Goal: Download file/media

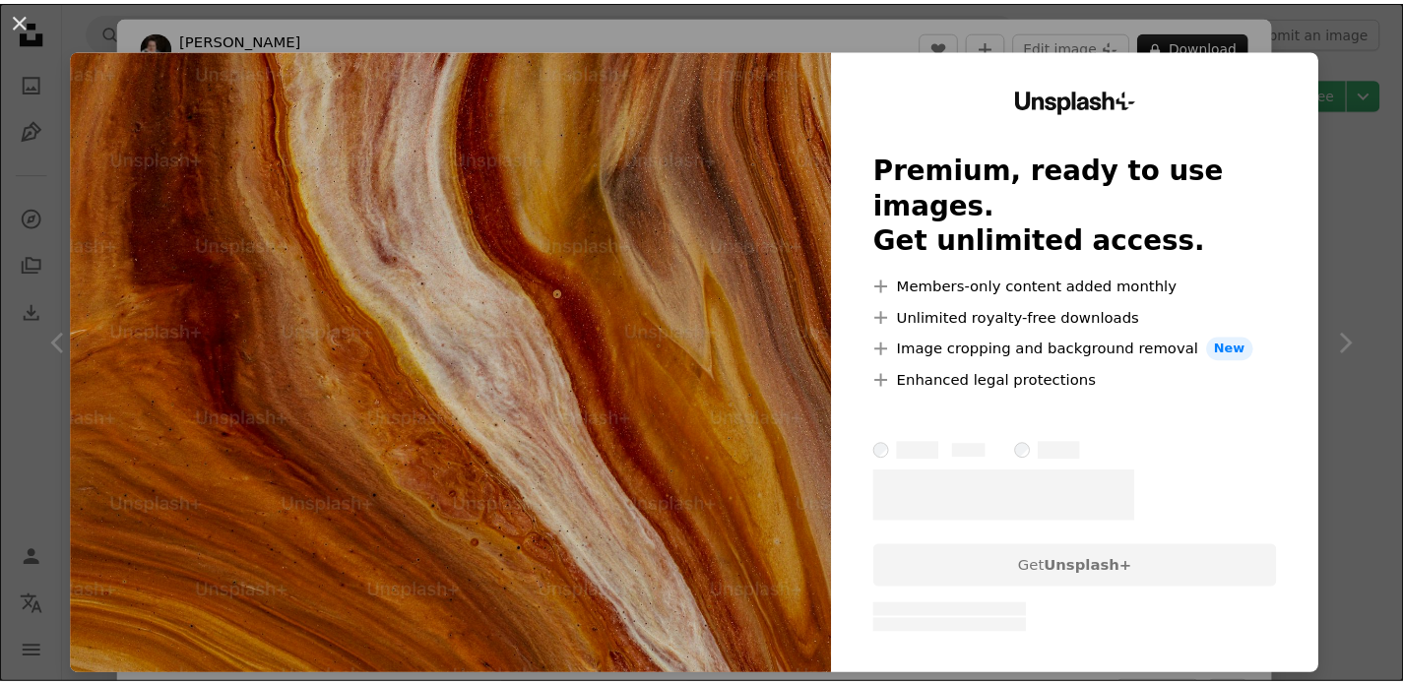
scroll to position [8414, 0]
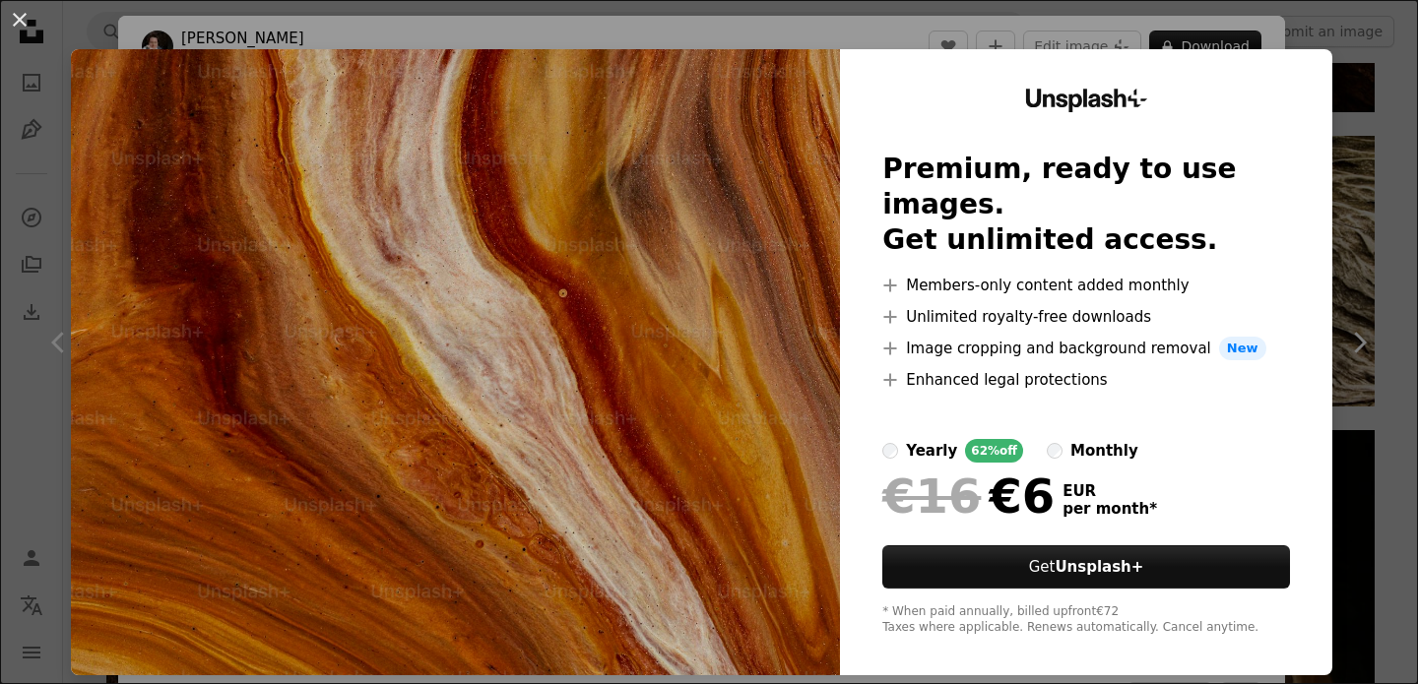
click at [1342, 138] on div "An X shape Unsplash+ Premium, ready to use images. Get unlimited access. A plus…" at bounding box center [709, 342] width 1418 height 684
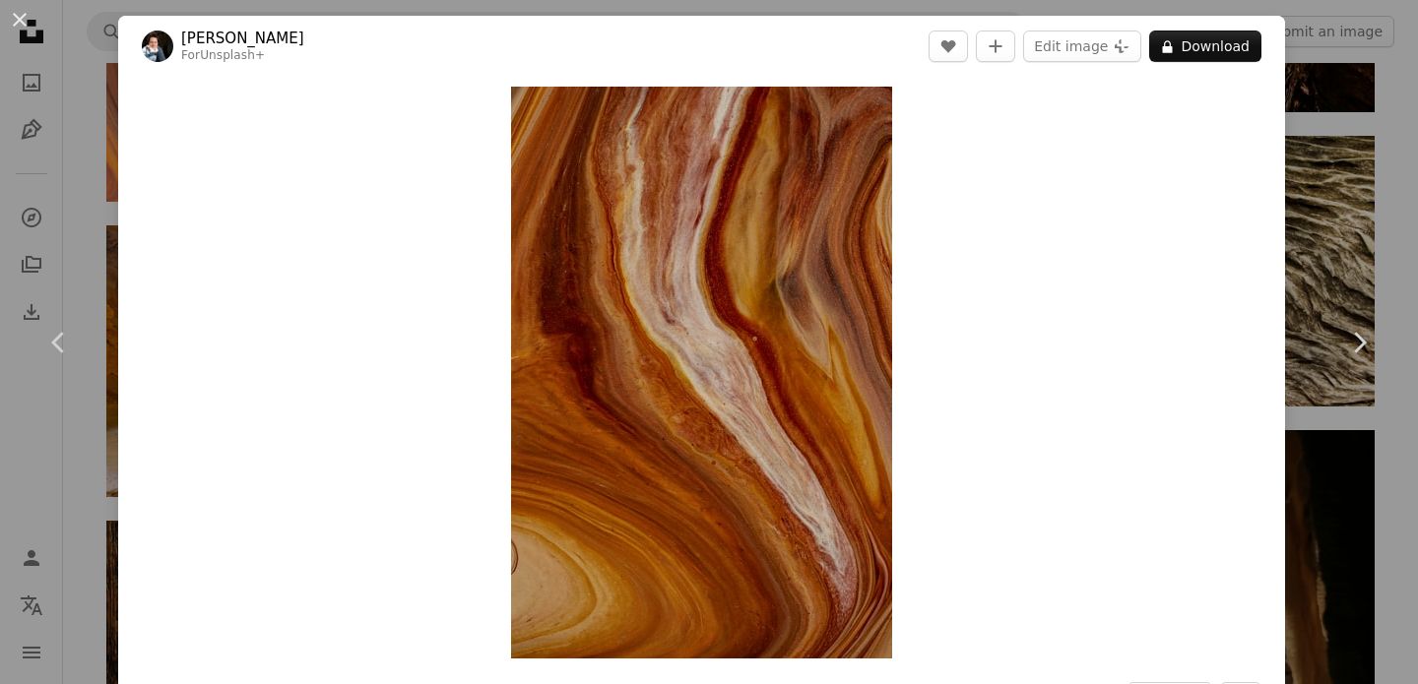
click at [1355, 124] on div "An X shape Chevron left Chevron right [PERSON_NAME] For Unsplash+ A heart A plu…" at bounding box center [709, 342] width 1418 height 684
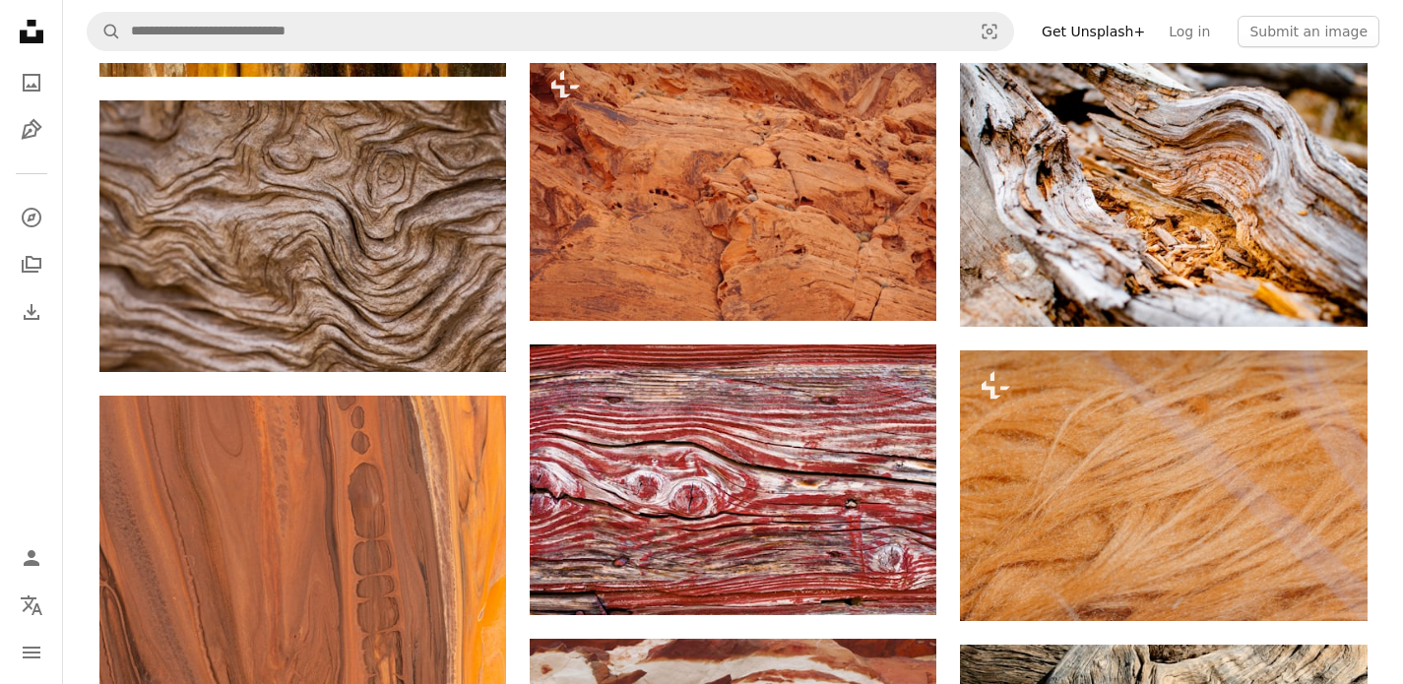
scroll to position [8020, 0]
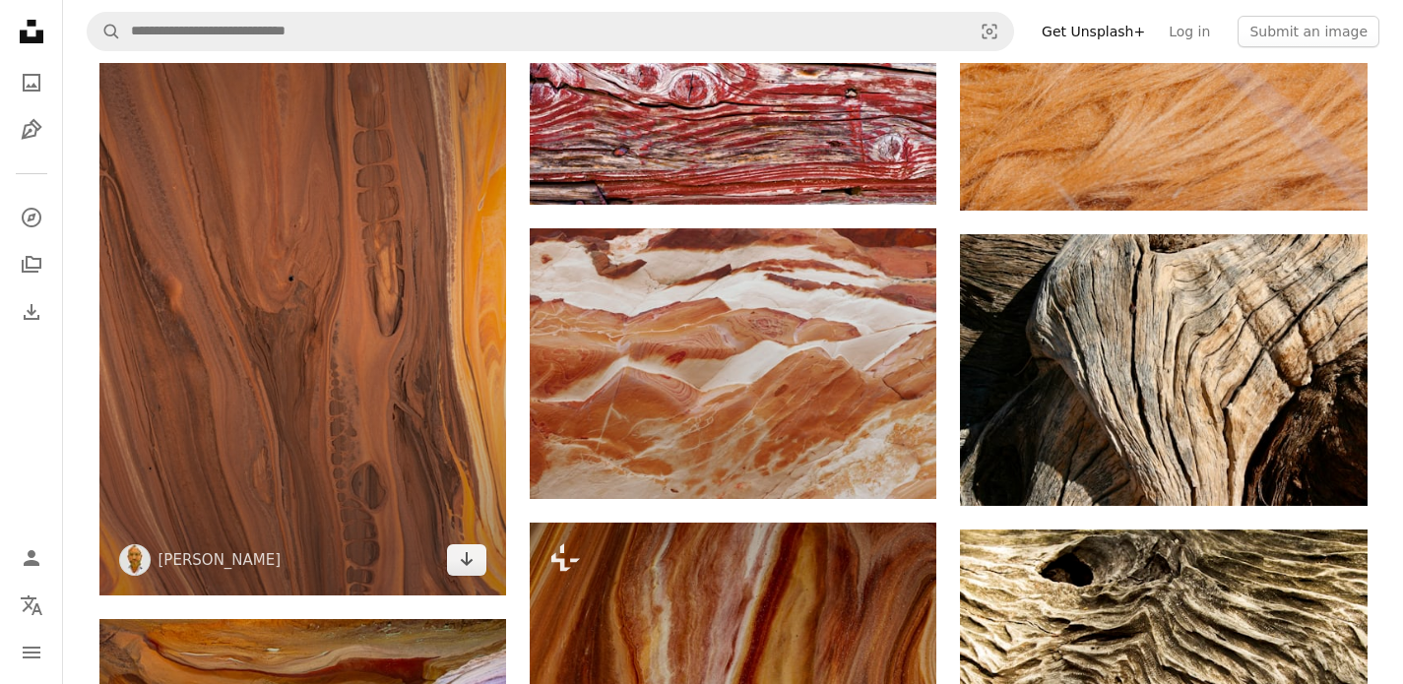
click at [419, 365] on img at bounding box center [302, 290] width 407 height 610
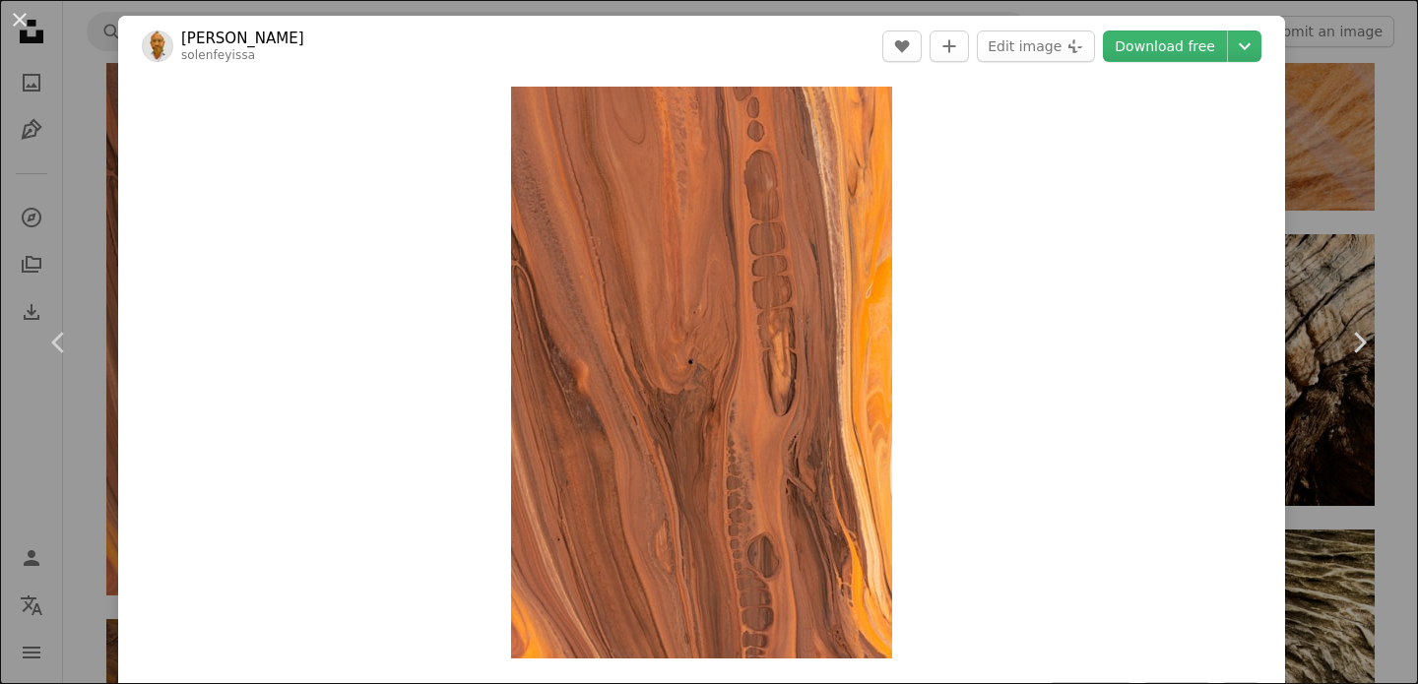
click at [1366, 233] on div "An X shape Chevron left Chevron right [PERSON_NAME] solenfeyissa A heart A plus…" at bounding box center [709, 342] width 1418 height 684
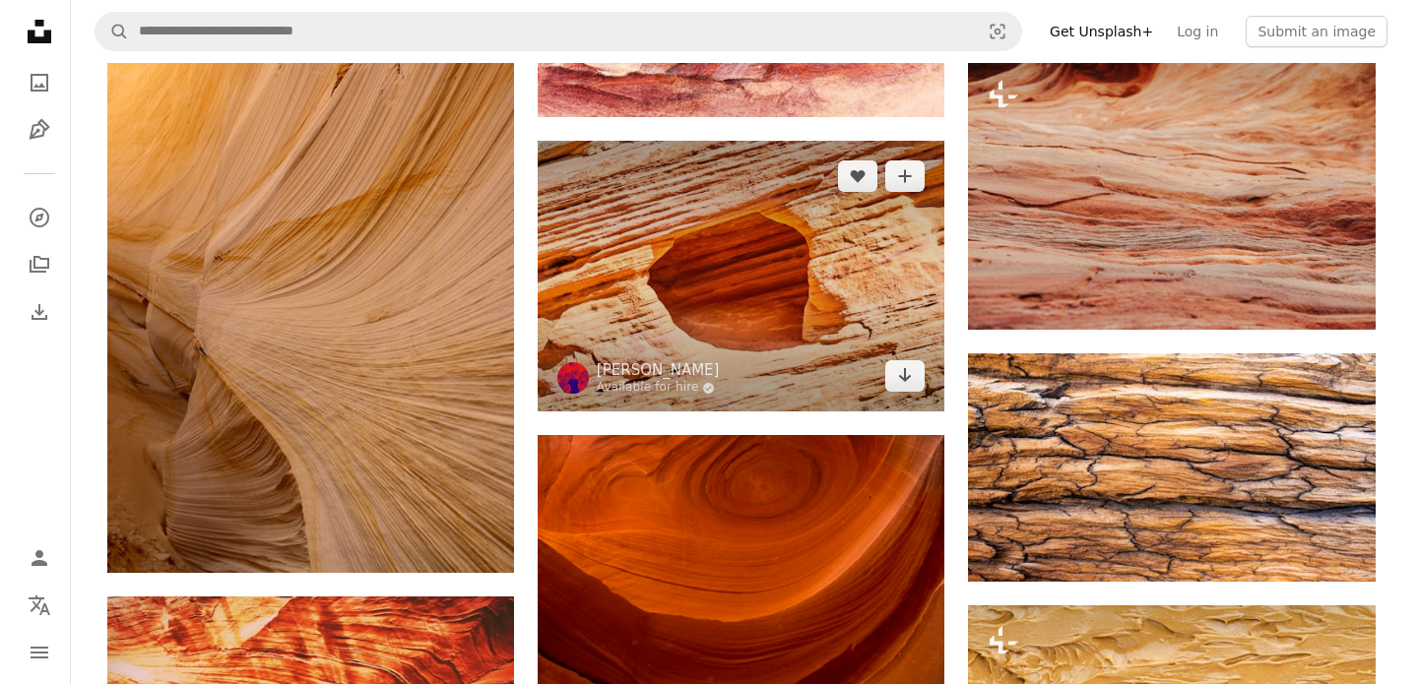
scroll to position [5448, 0]
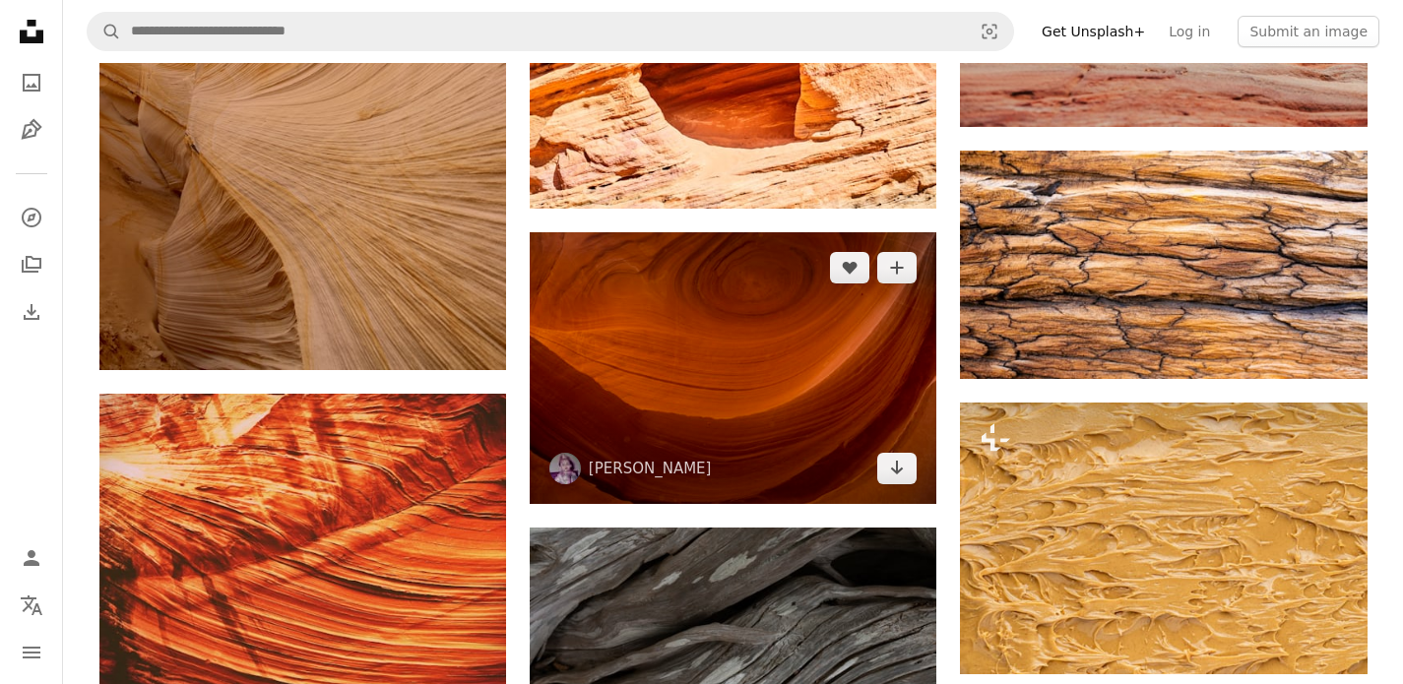
click at [760, 413] on img at bounding box center [733, 367] width 407 height 271
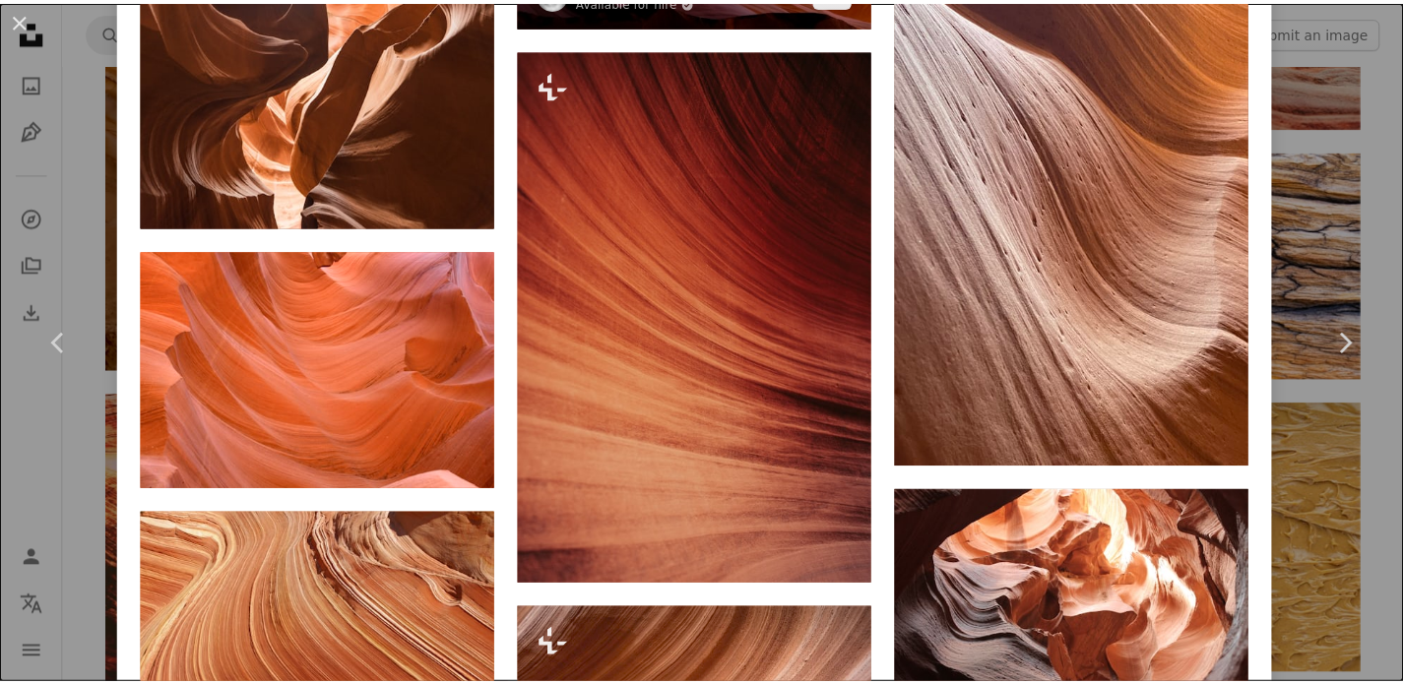
scroll to position [2312, 0]
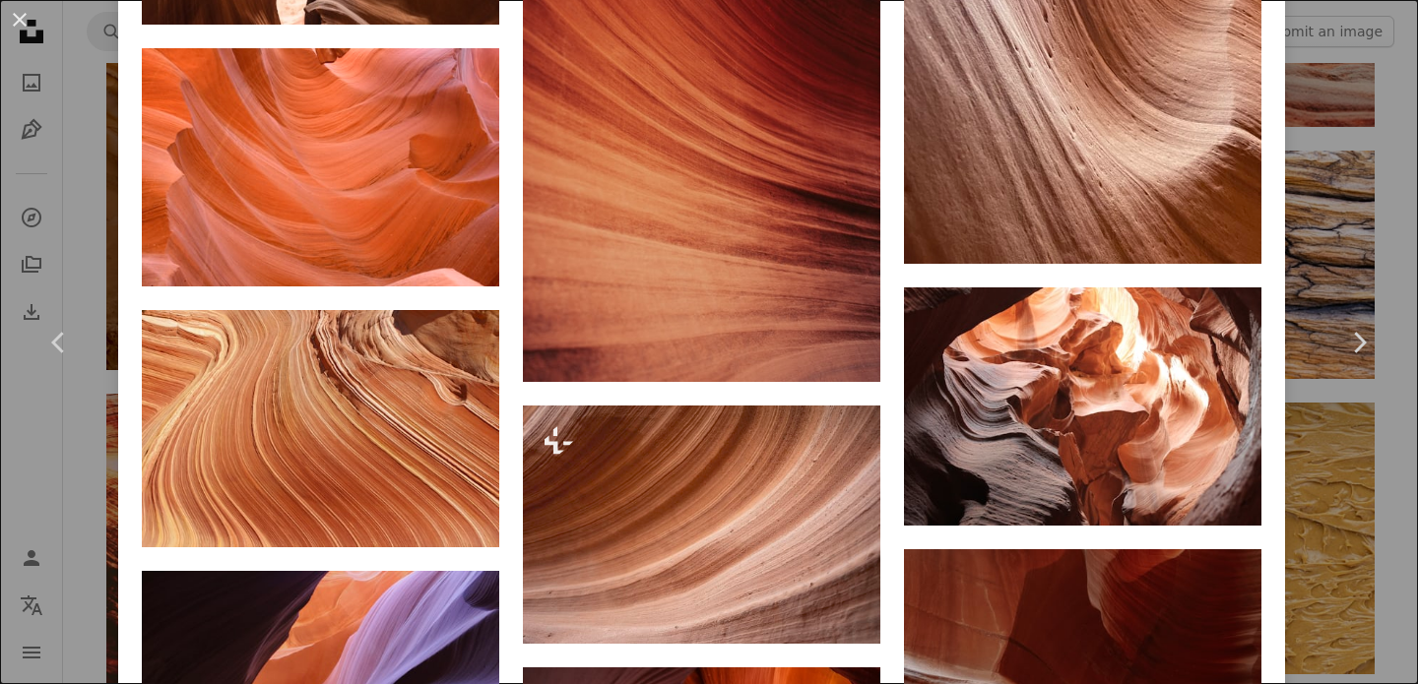
click at [1361, 198] on div "An X shape Chevron left Chevron right [PERSON_NAME] ahmerkalam A heart A plus s…" at bounding box center [709, 342] width 1418 height 684
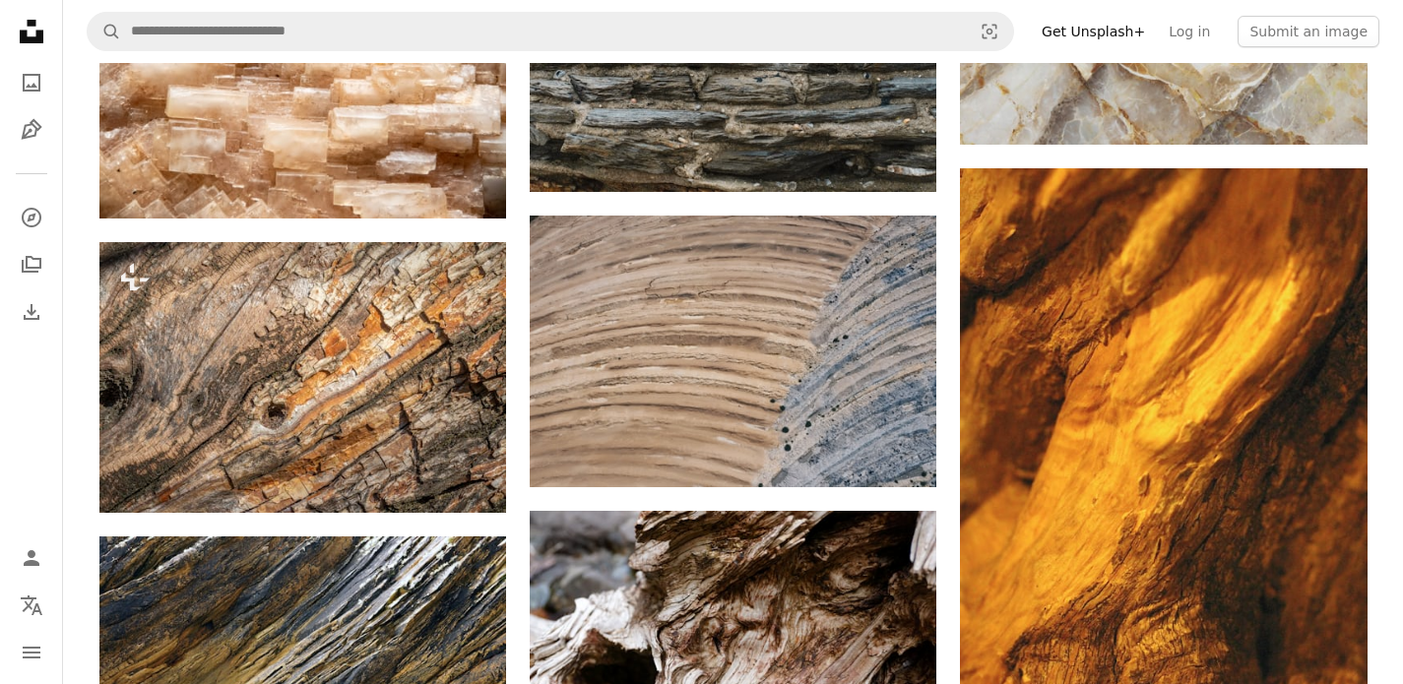
scroll to position [14007, 0]
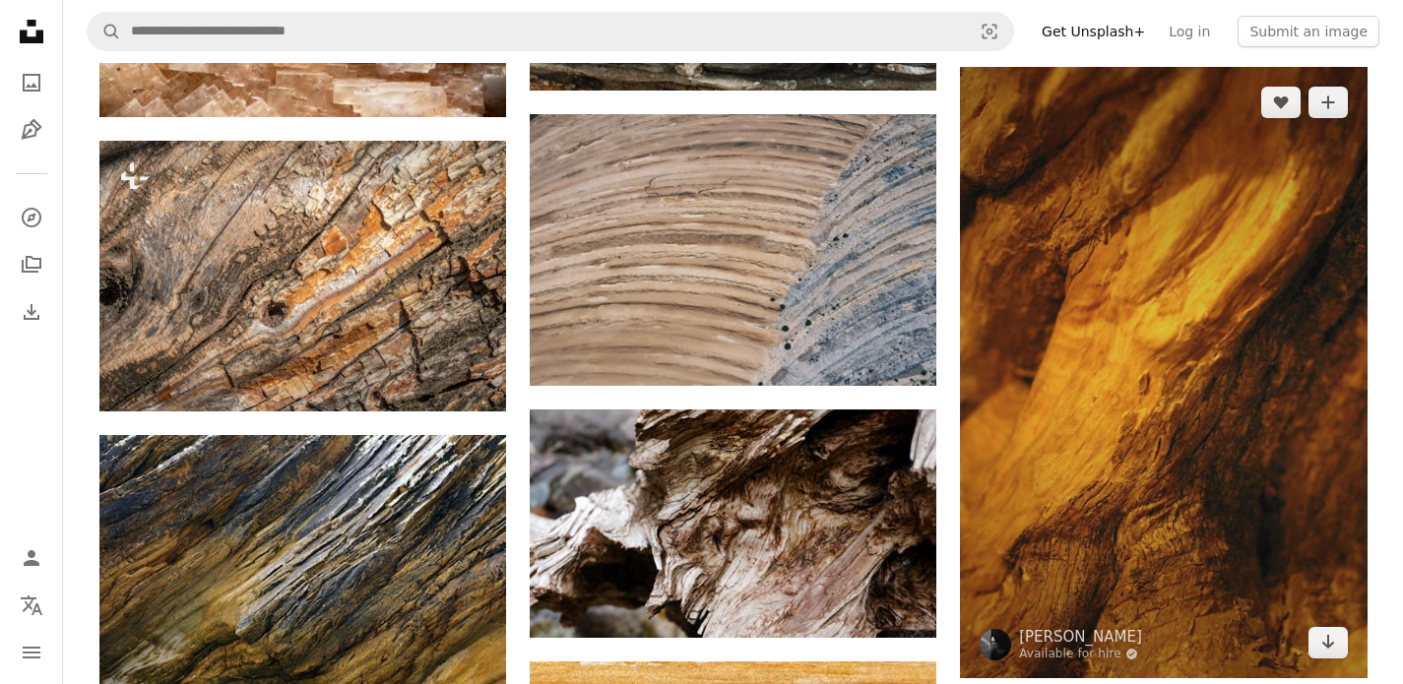
click at [1246, 376] on img at bounding box center [1163, 372] width 407 height 611
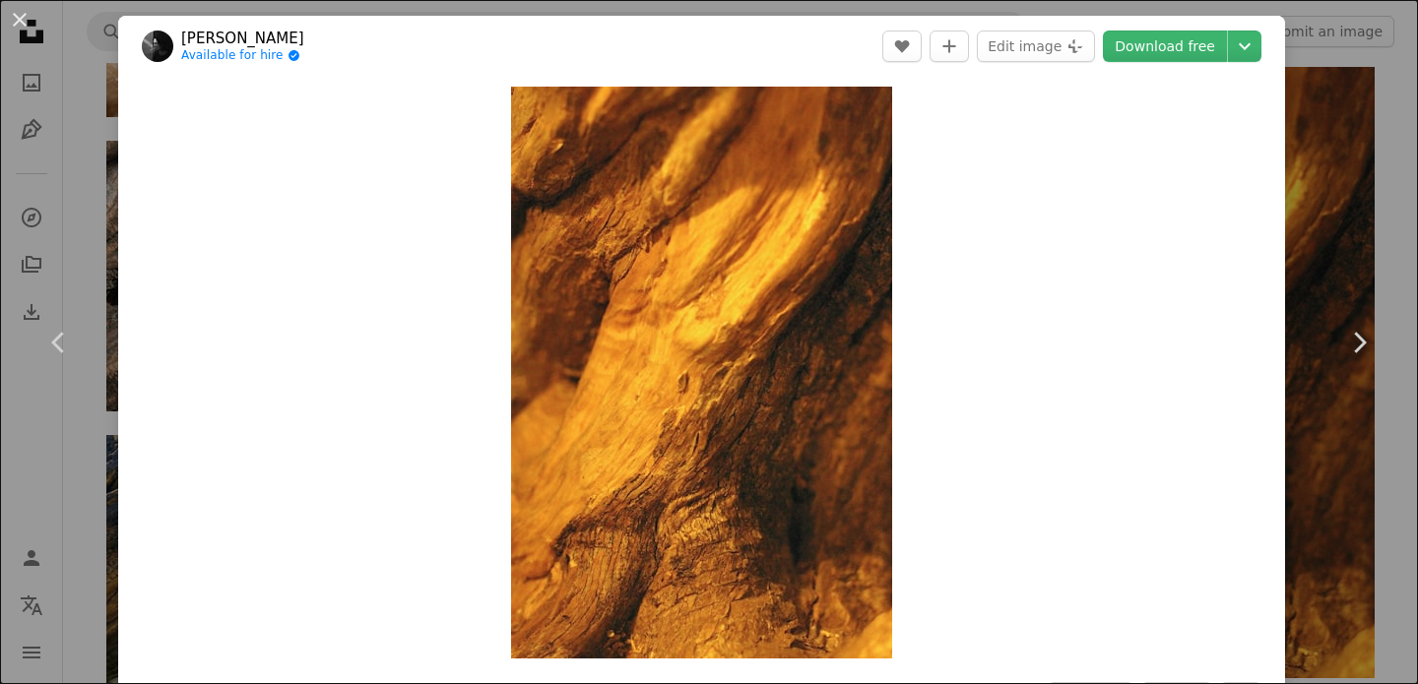
click at [1316, 107] on div "An X shape Chevron left Chevron right [PERSON_NAME] Available for hire A checkm…" at bounding box center [709, 342] width 1418 height 684
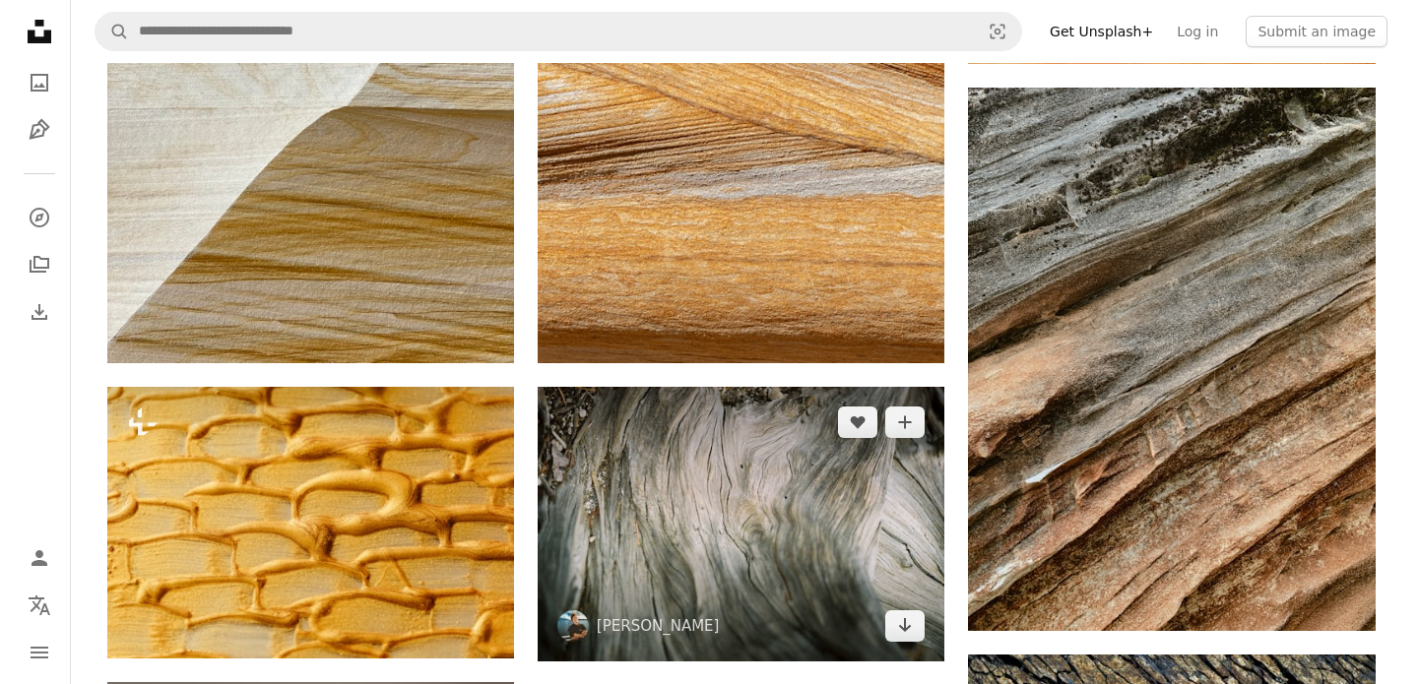
scroll to position [15577, 0]
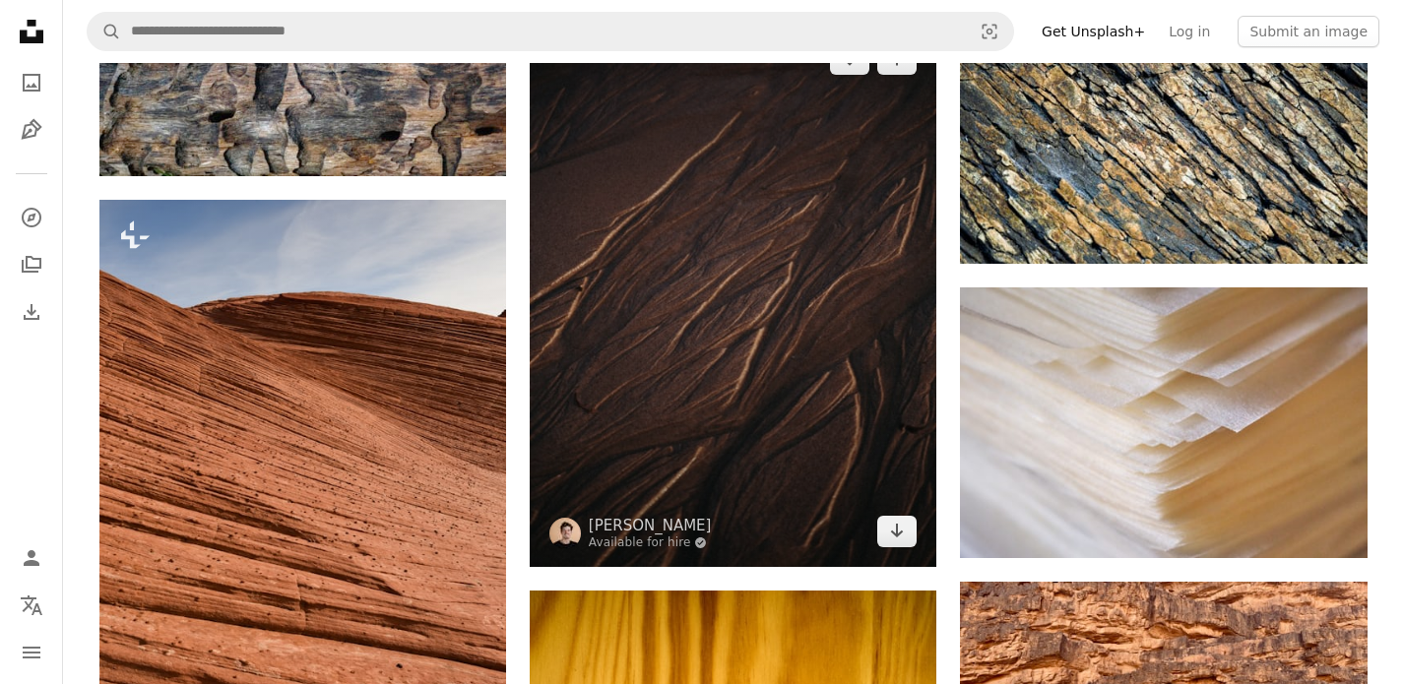
click at [813, 350] on img at bounding box center [733, 295] width 407 height 542
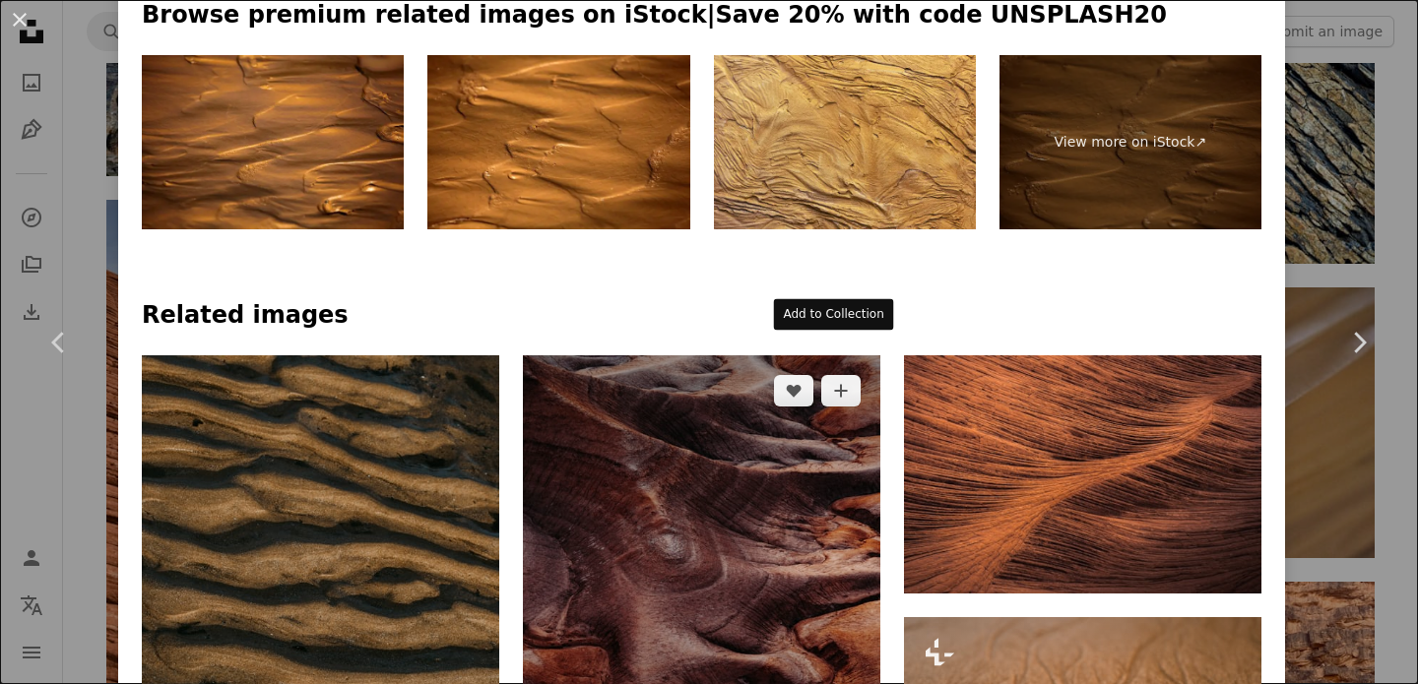
scroll to position [1210, 0]
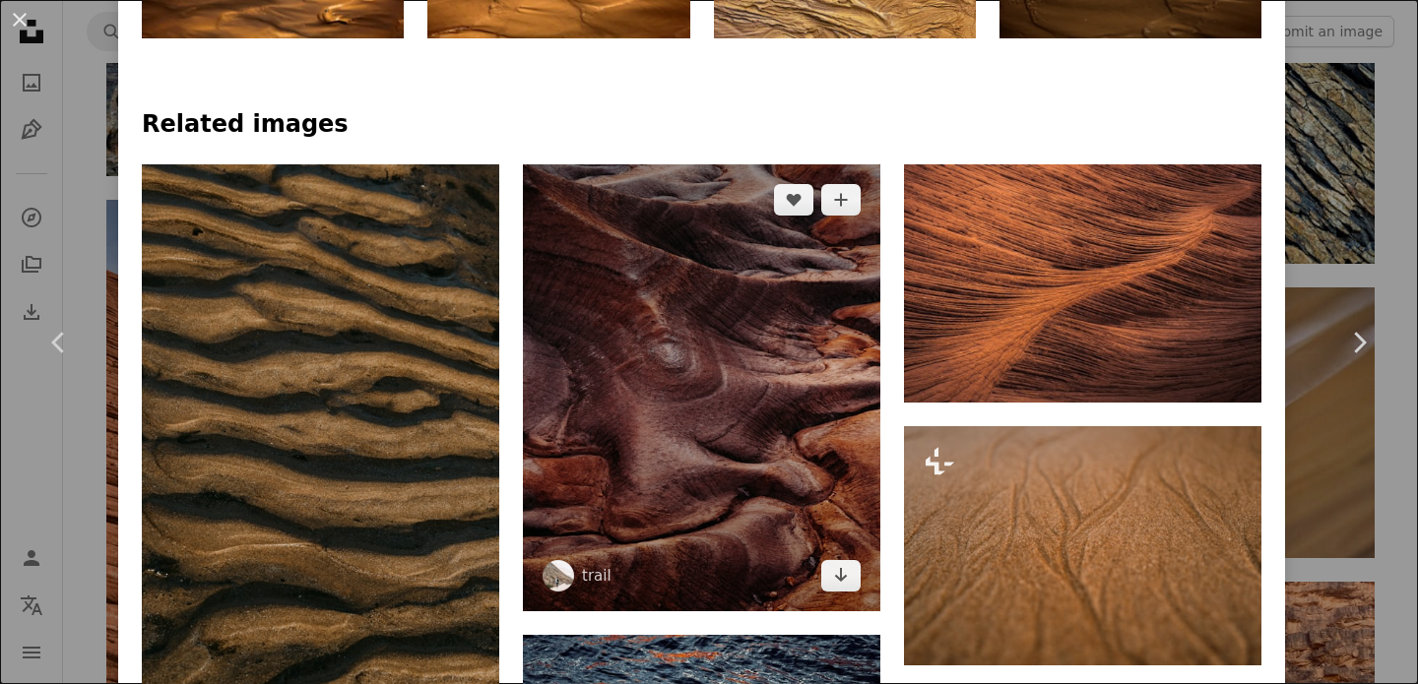
click at [587, 510] on img at bounding box center [701, 387] width 357 height 447
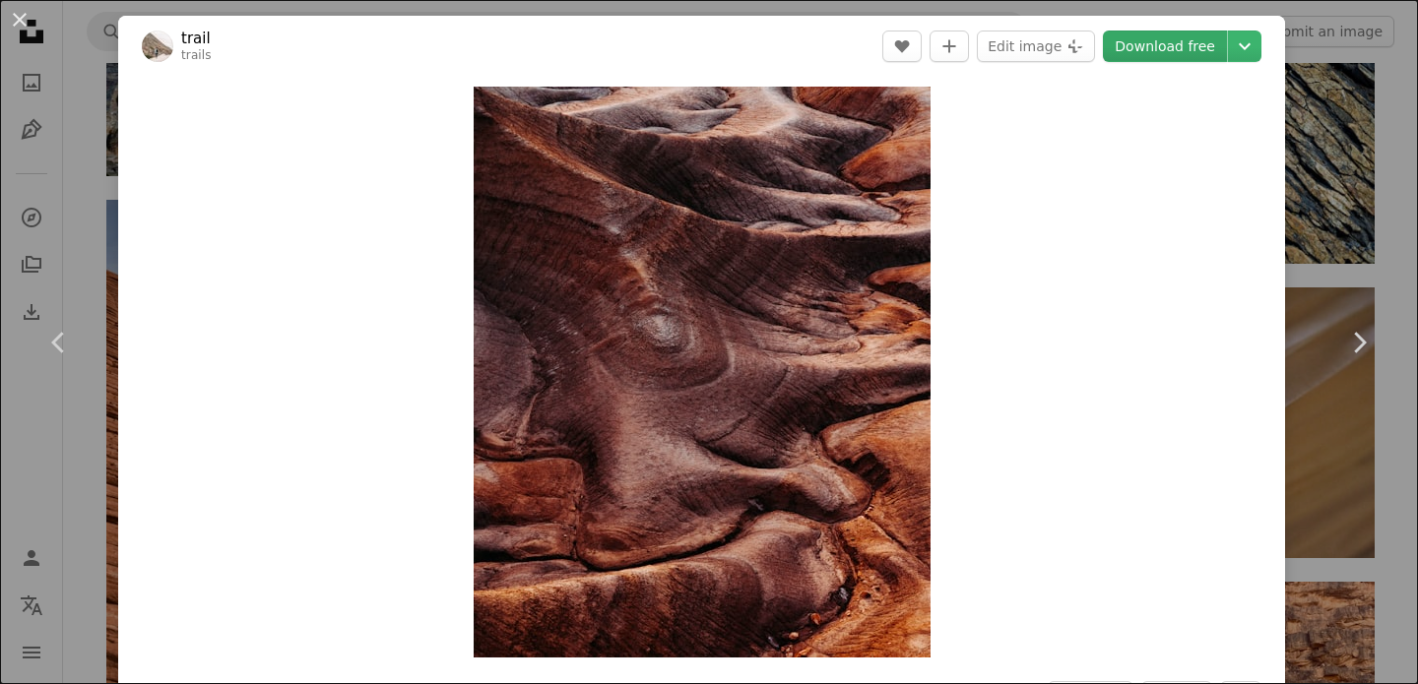
click at [1177, 50] on link "Download free" at bounding box center [1165, 47] width 124 height 32
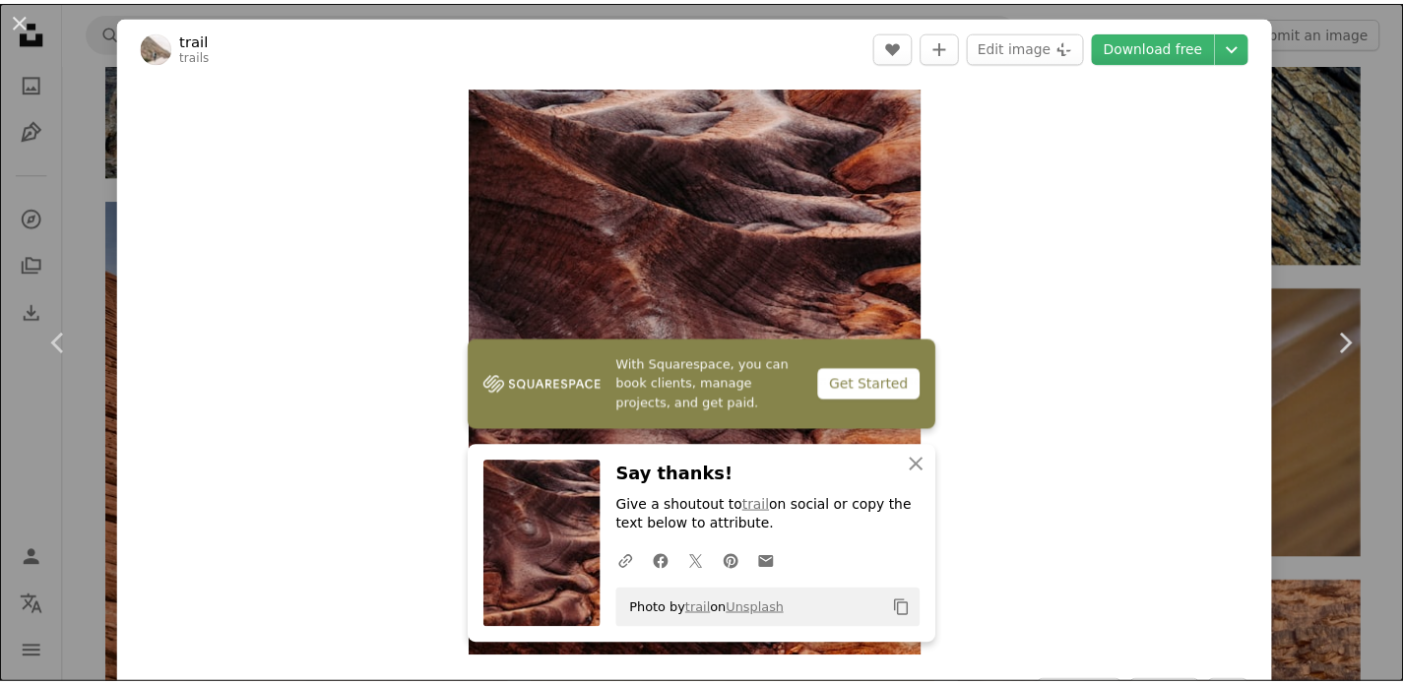
scroll to position [599, 0]
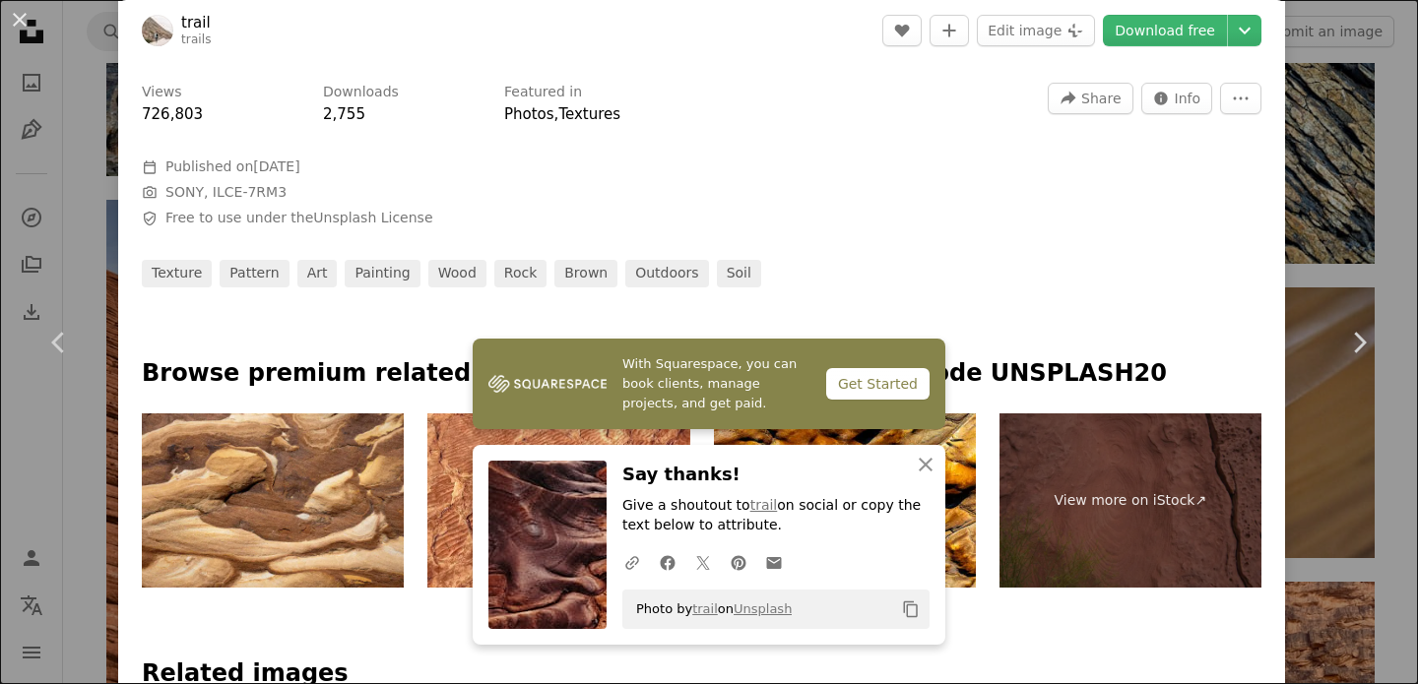
click at [1349, 163] on div "An X shape Chevron left Chevron right With Squarespace, you can book clients, m…" at bounding box center [709, 342] width 1418 height 684
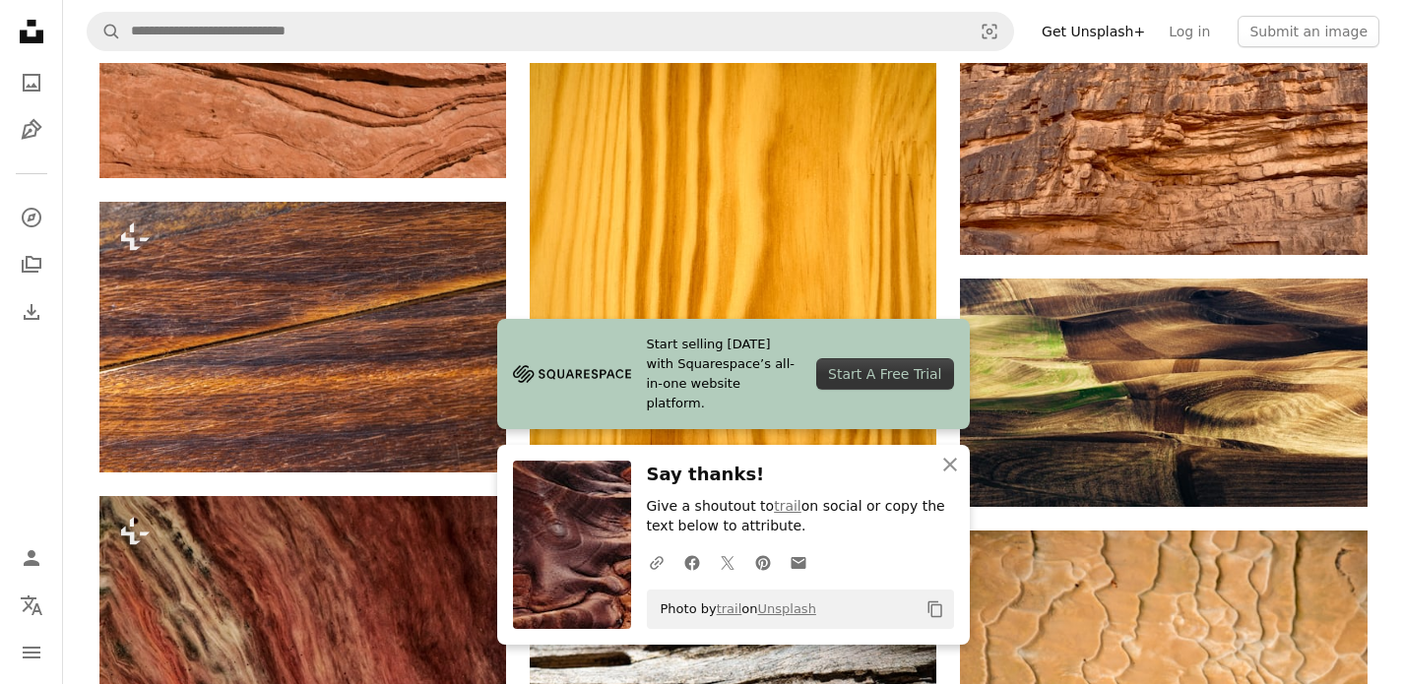
scroll to position [16622, 0]
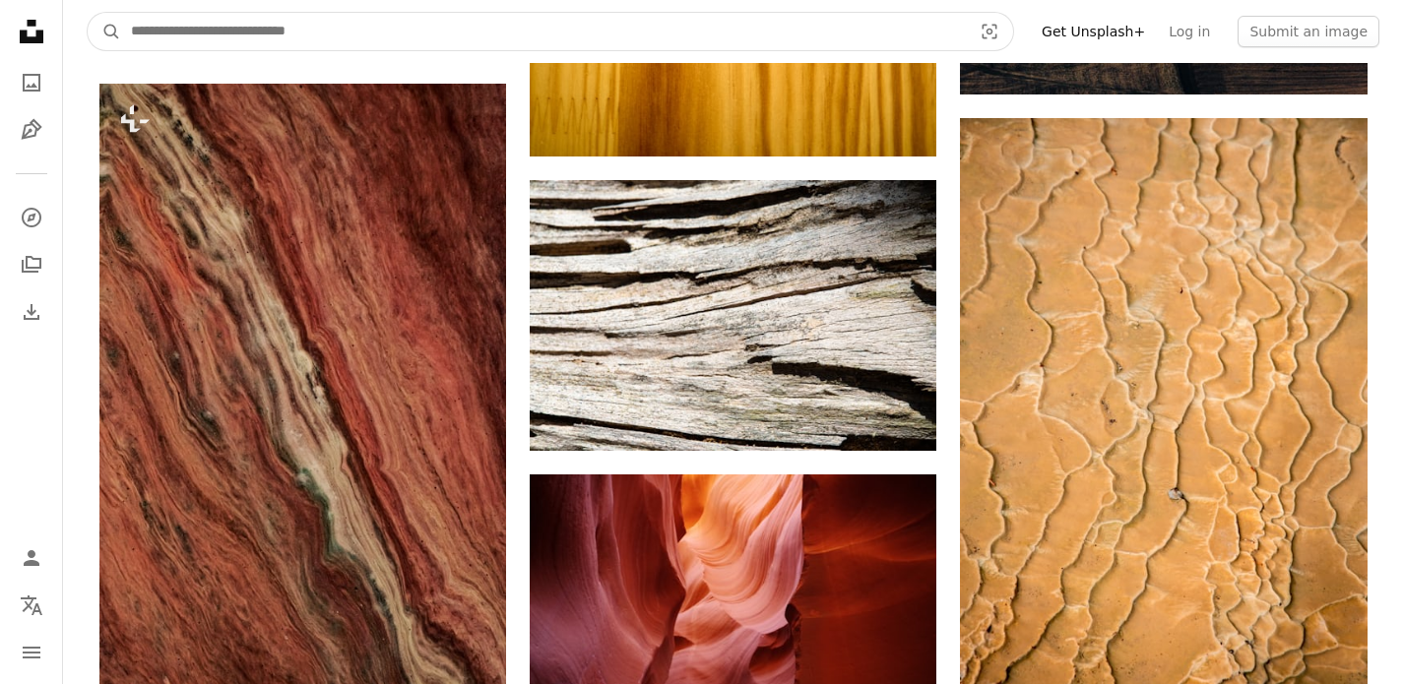
click at [459, 41] on input "Find visuals sitewide" at bounding box center [543, 31] width 845 height 37
type input "**********"
click at [88, 13] on button "A magnifying glass" at bounding box center [104, 31] width 33 height 37
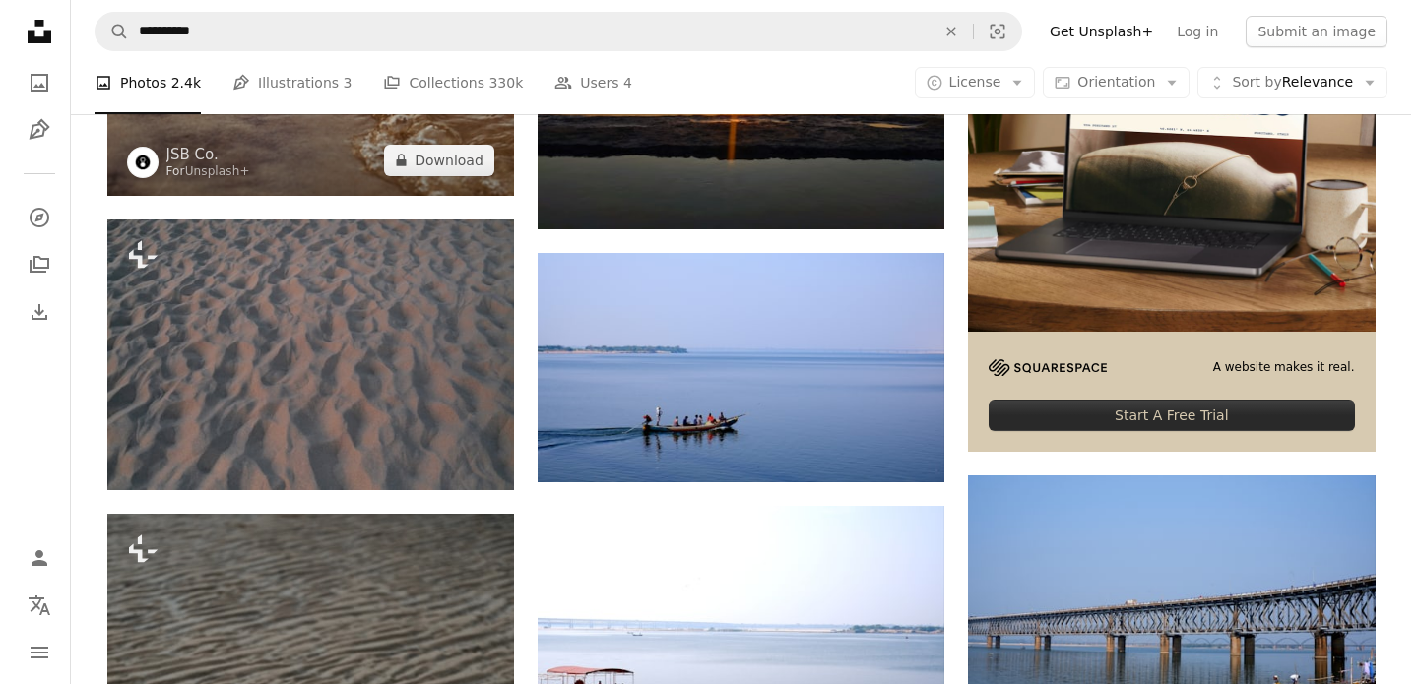
scroll to position [252, 0]
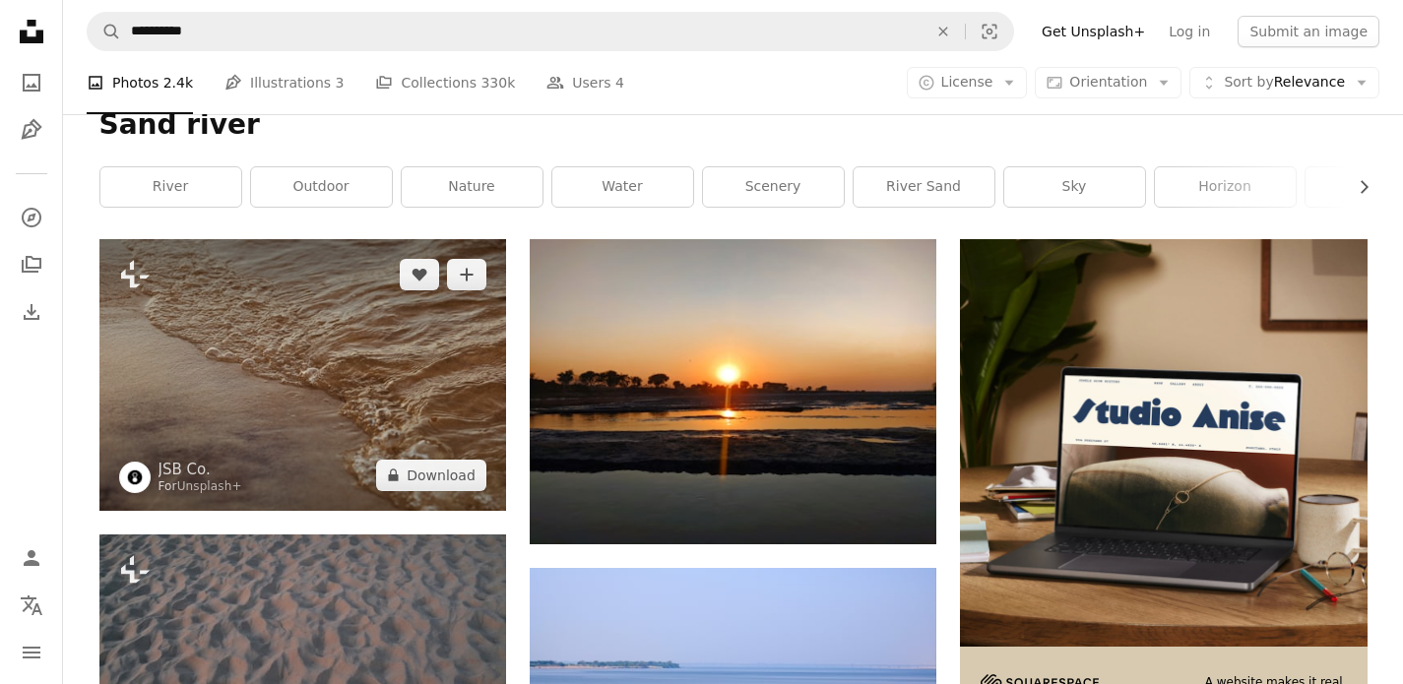
click at [363, 390] on img at bounding box center [302, 374] width 407 height 271
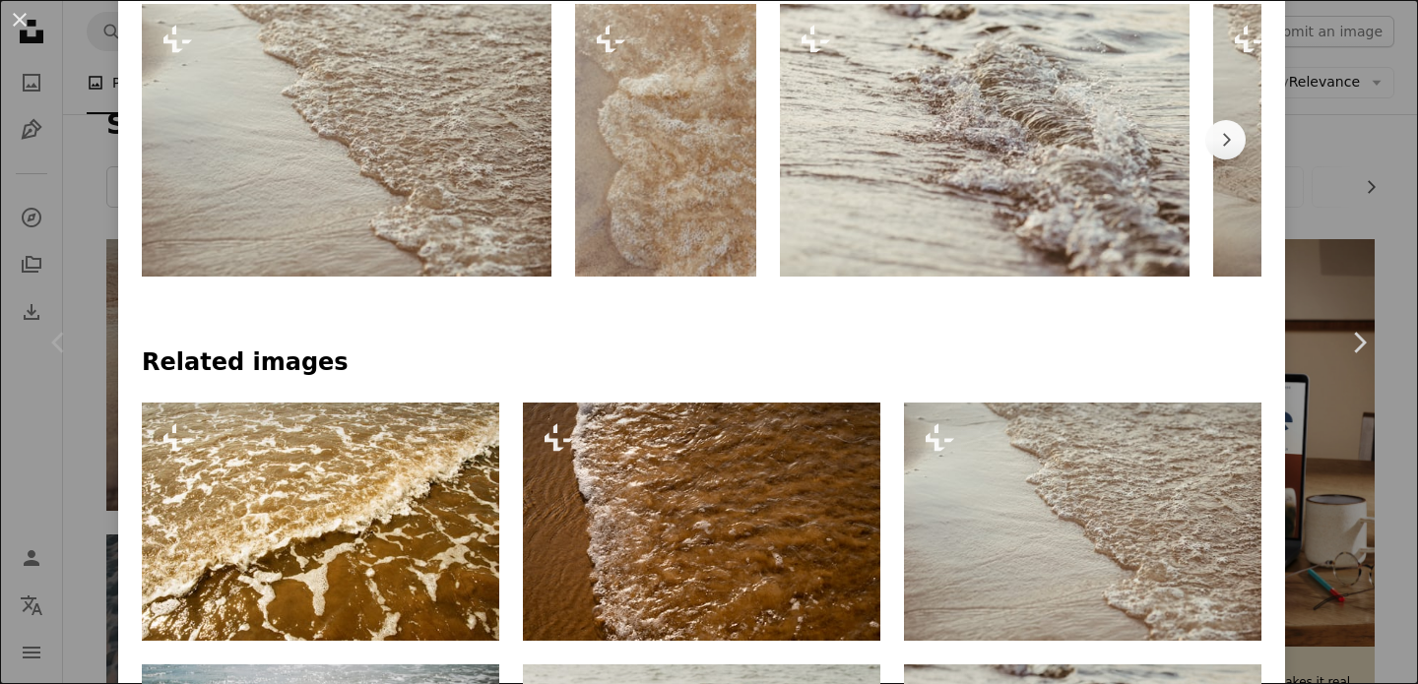
scroll to position [996, 0]
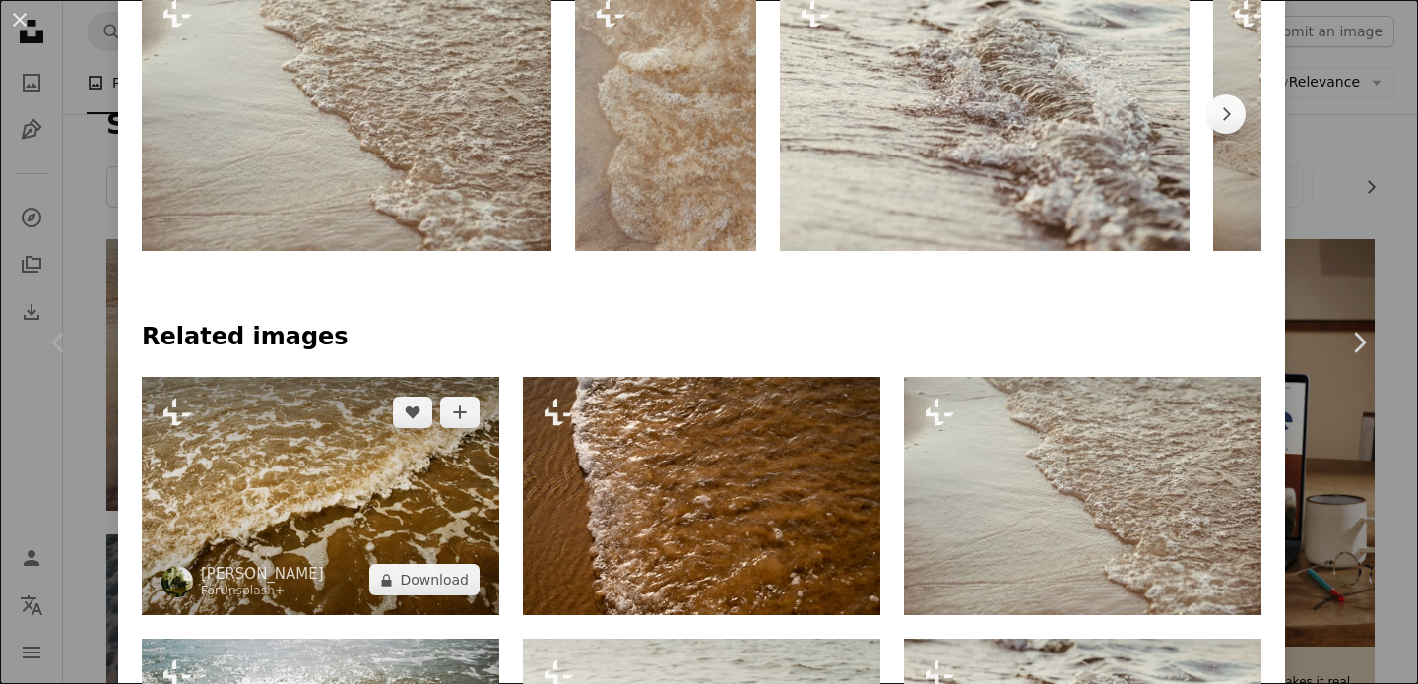
click at [436, 510] on img at bounding box center [320, 496] width 357 height 238
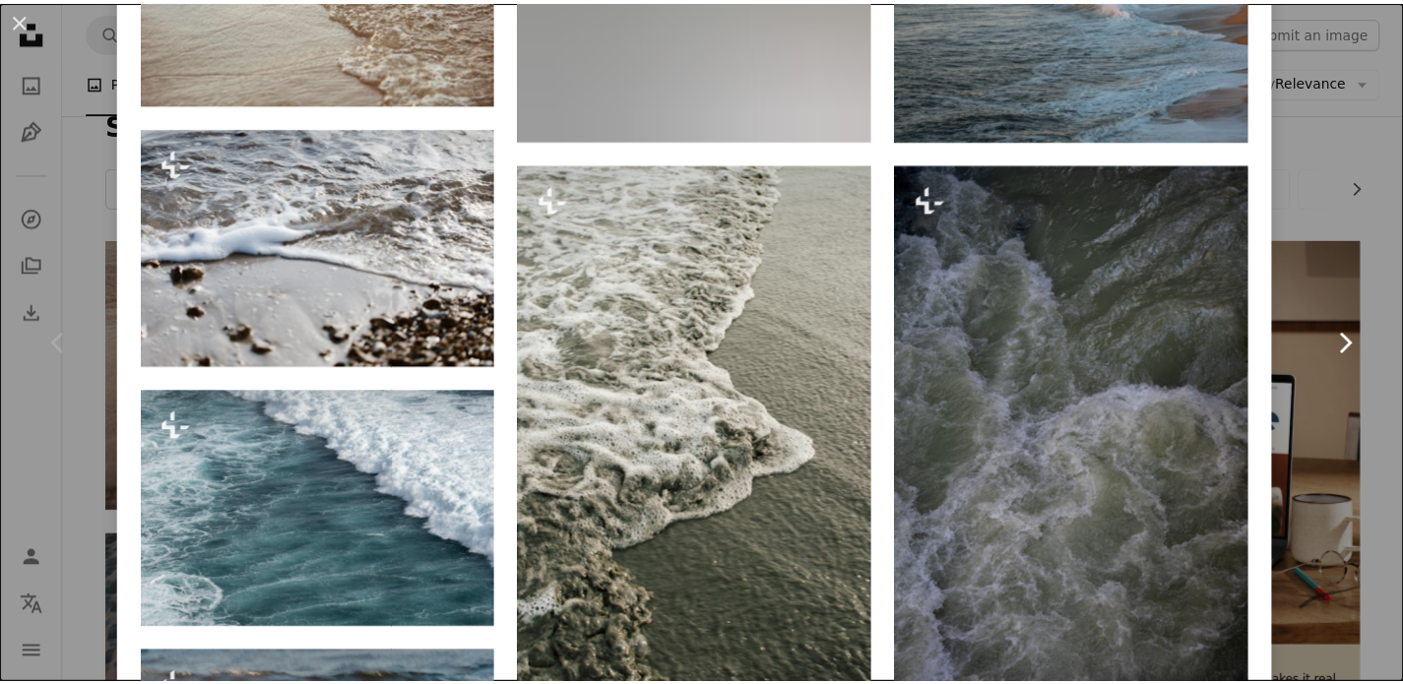
scroll to position [2420, 0]
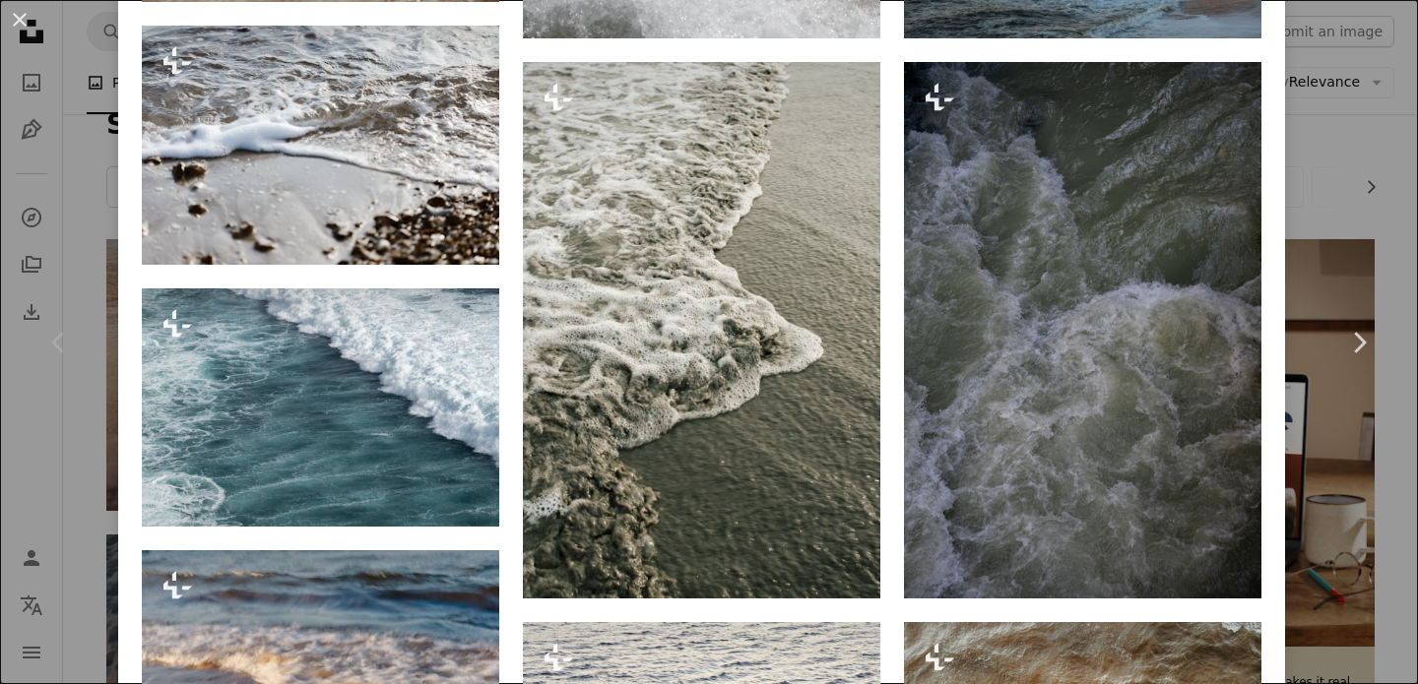
click at [1327, 232] on div "An X shape Chevron left Chevron right [PERSON_NAME] For Unsplash+ A heart A plu…" at bounding box center [709, 342] width 1418 height 684
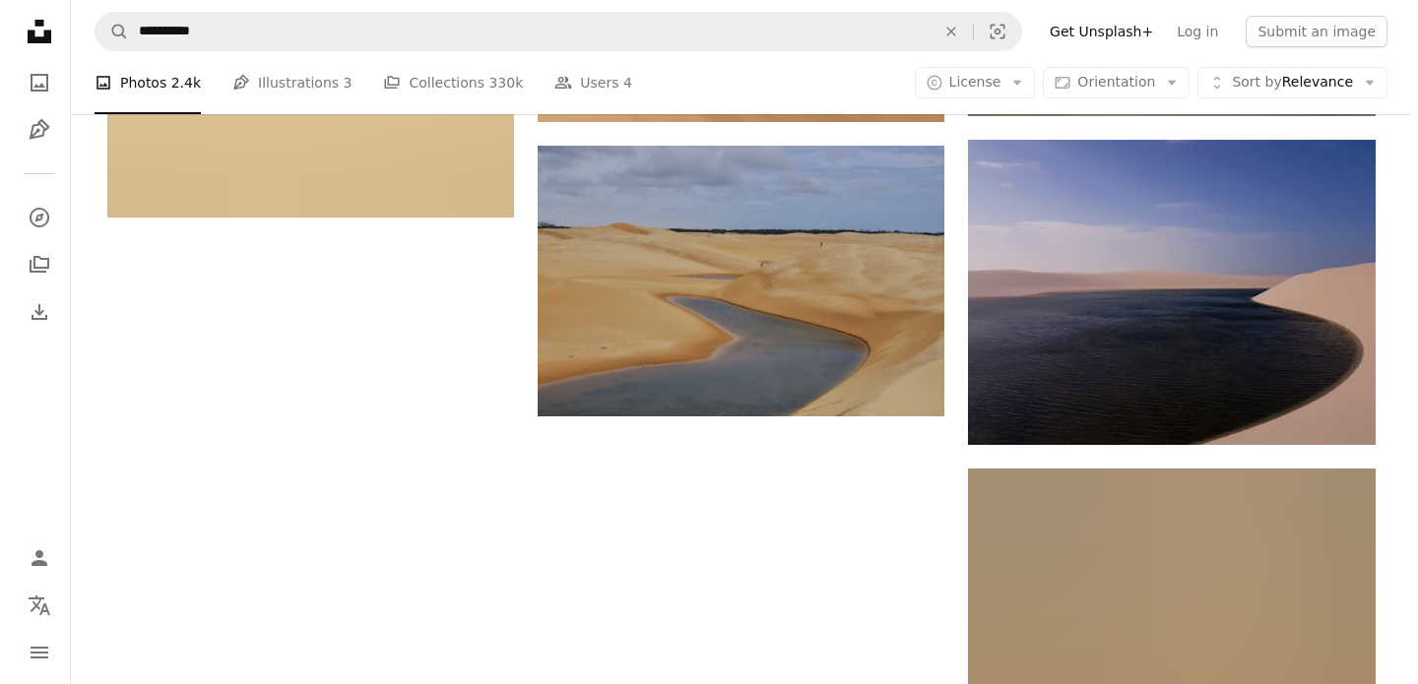
scroll to position [3015, 0]
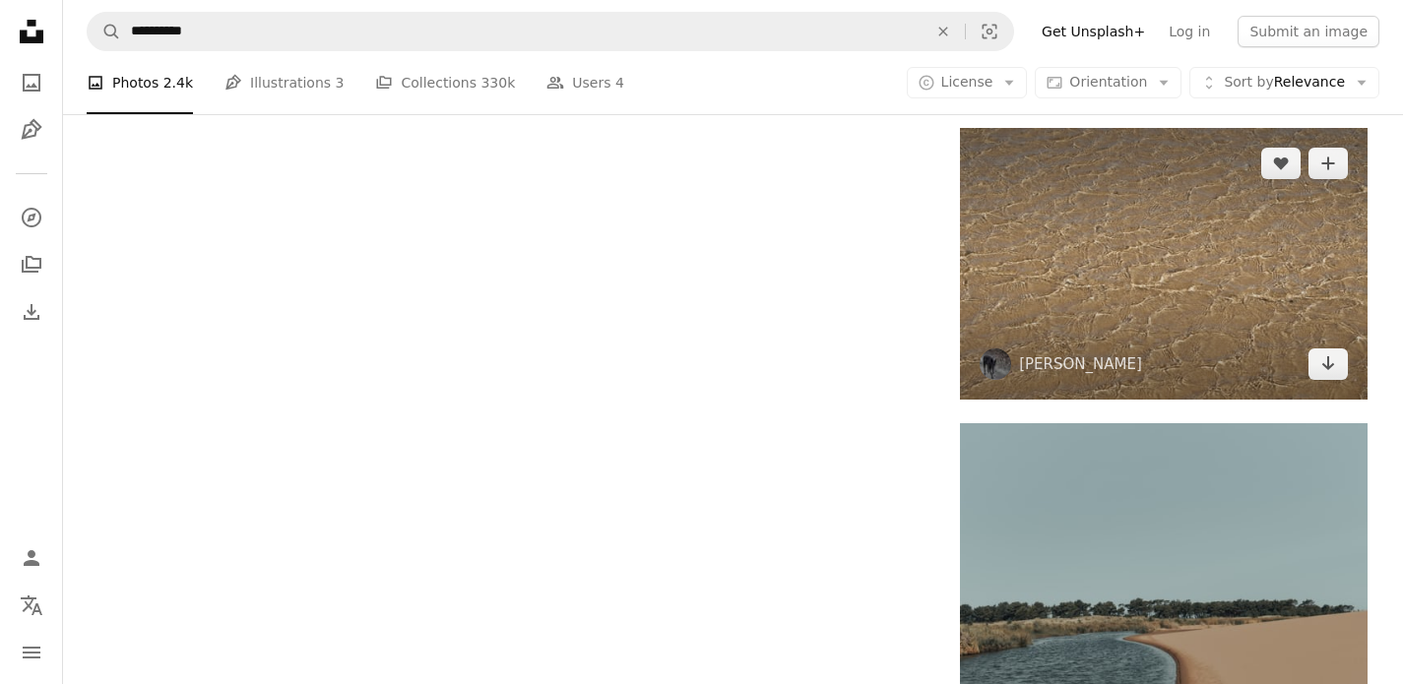
click at [1079, 286] on img at bounding box center [1163, 263] width 407 height 271
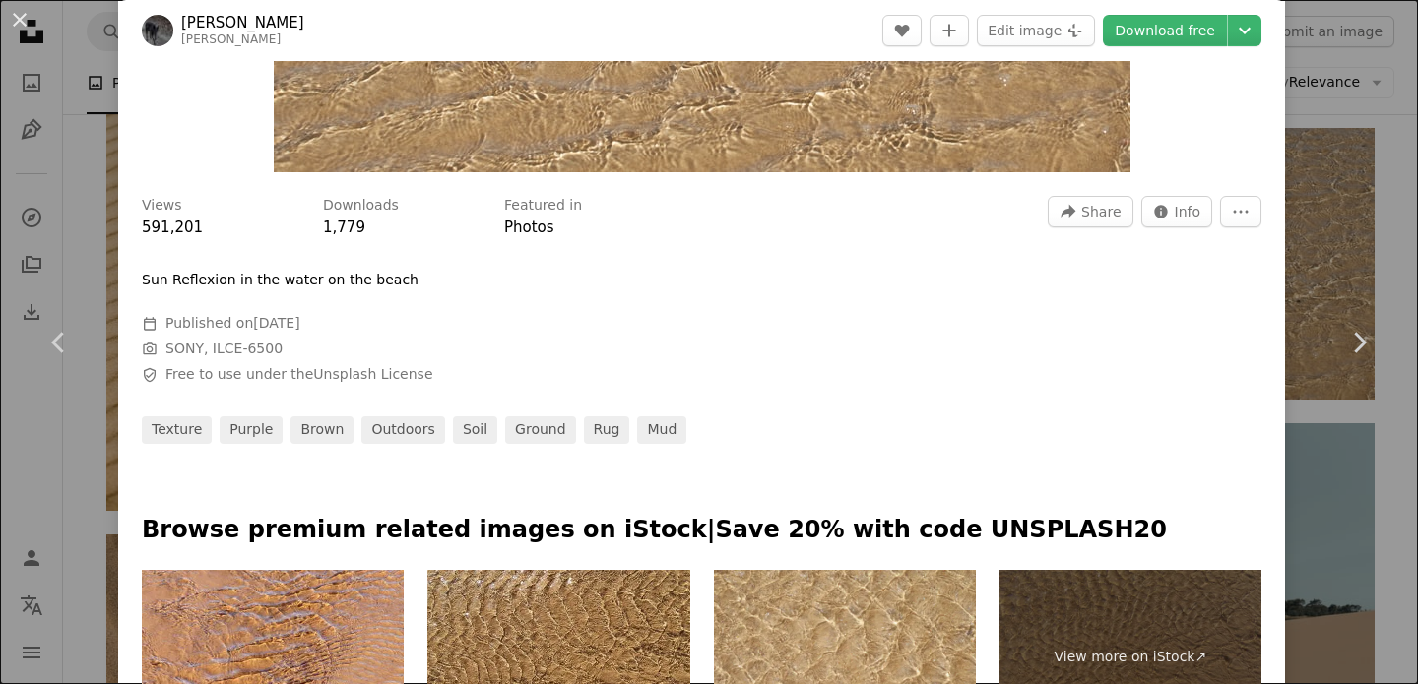
scroll to position [814, 0]
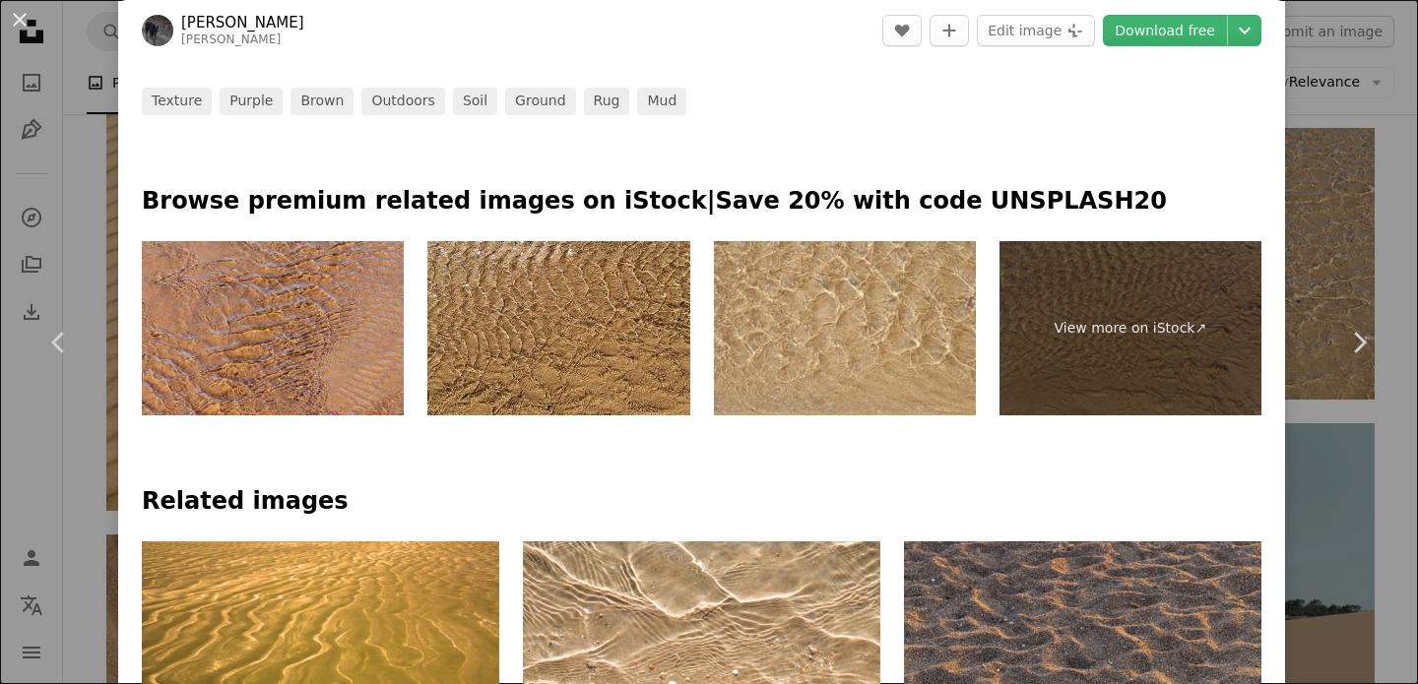
click at [274, 345] on img at bounding box center [273, 328] width 262 height 175
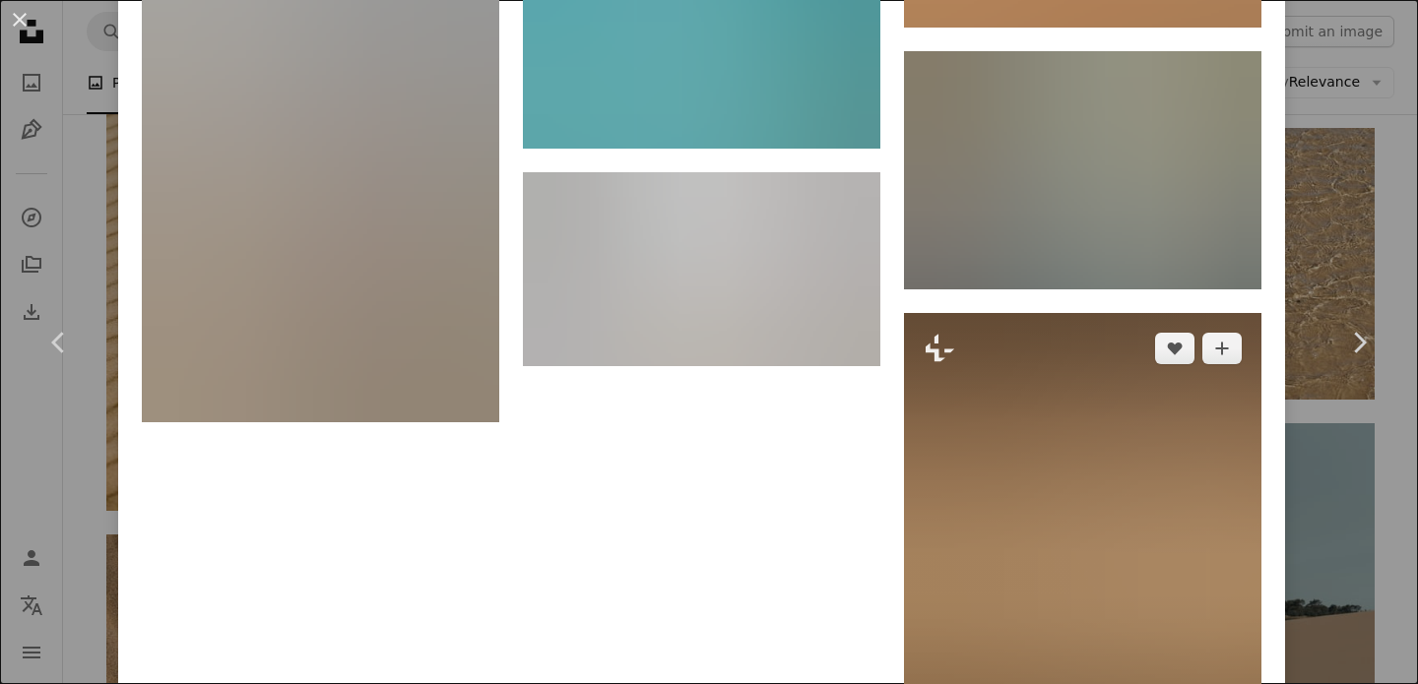
scroll to position [12108, 0]
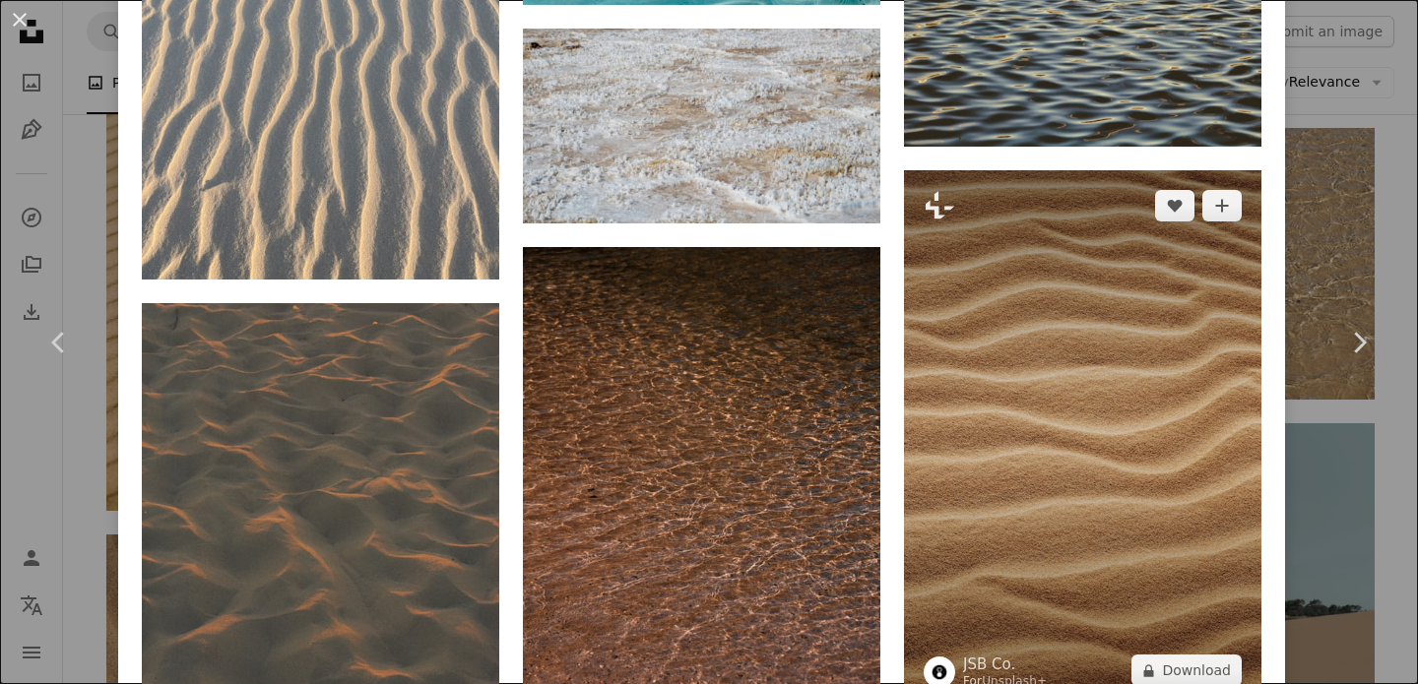
click at [1023, 385] on img at bounding box center [1082, 438] width 357 height 537
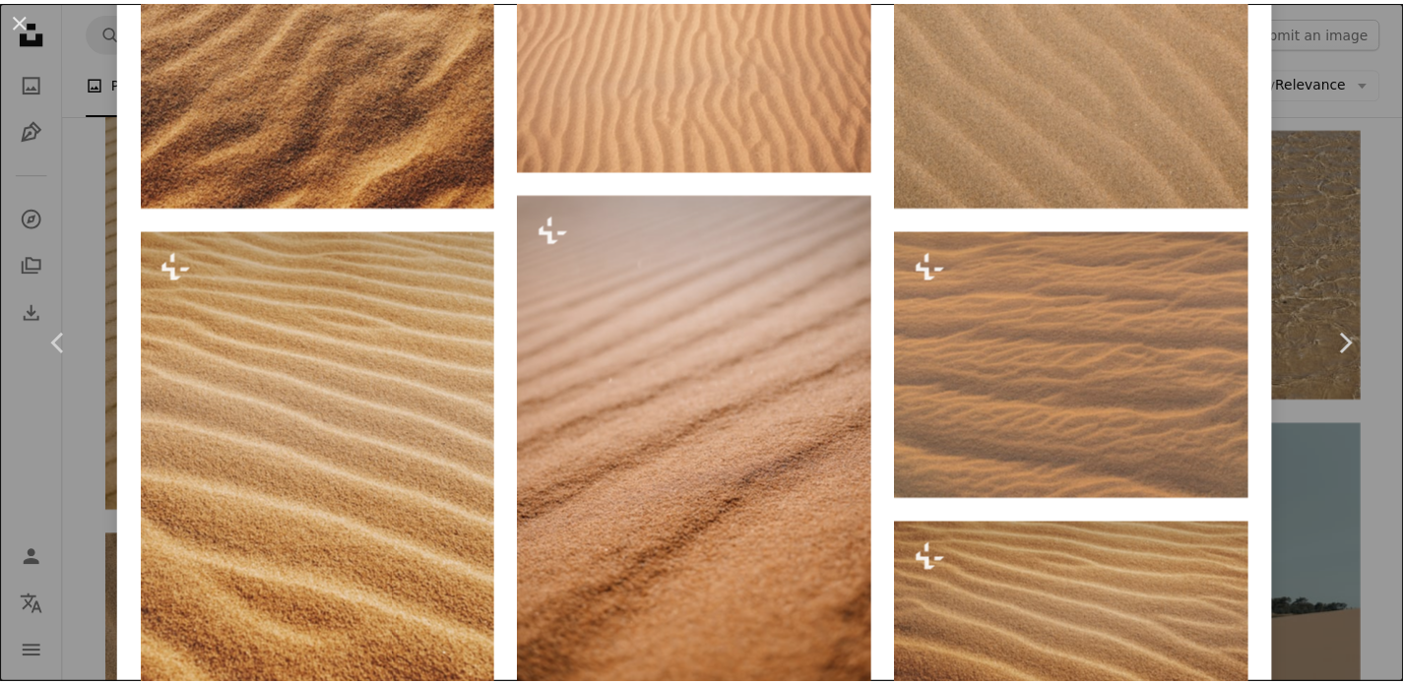
scroll to position [1805, 0]
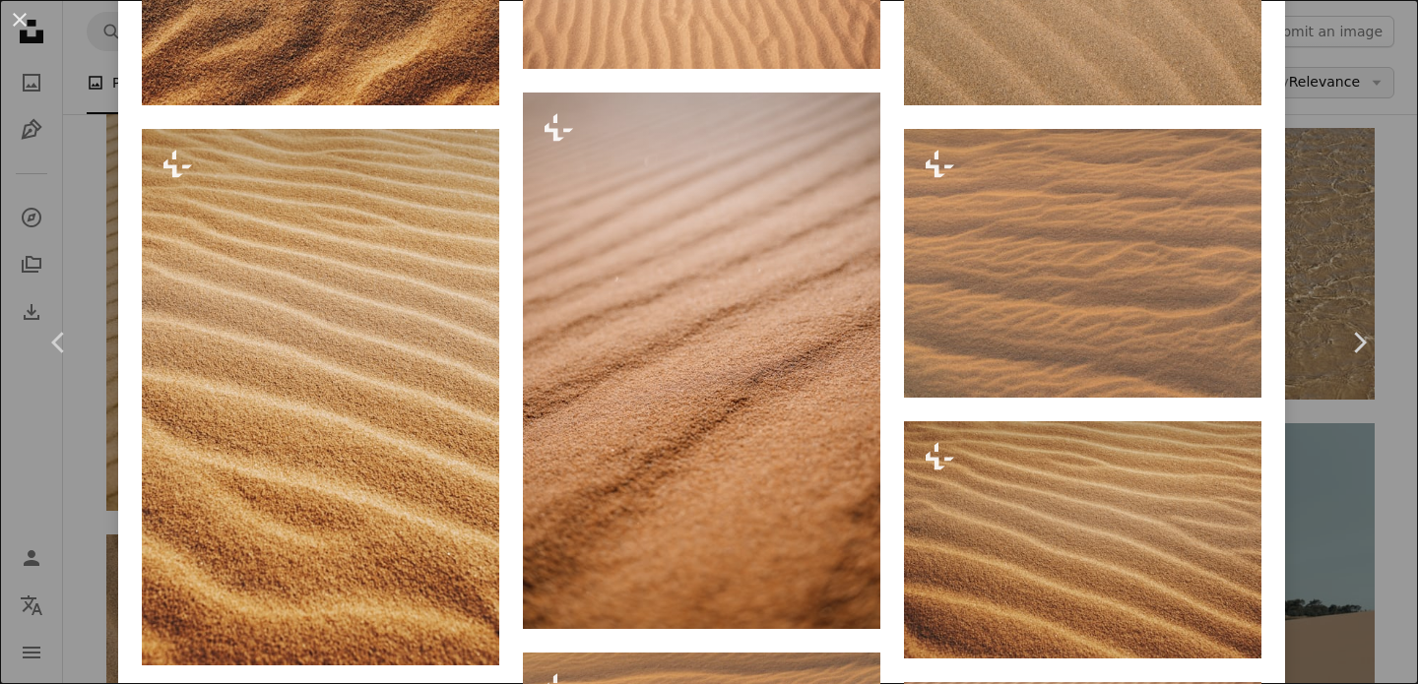
click at [1320, 97] on div "An X shape Chevron left Chevron right JSB Co. For Unsplash+ A heart A plus sign…" at bounding box center [709, 342] width 1418 height 684
